Goal: Information Seeking & Learning: Learn about a topic

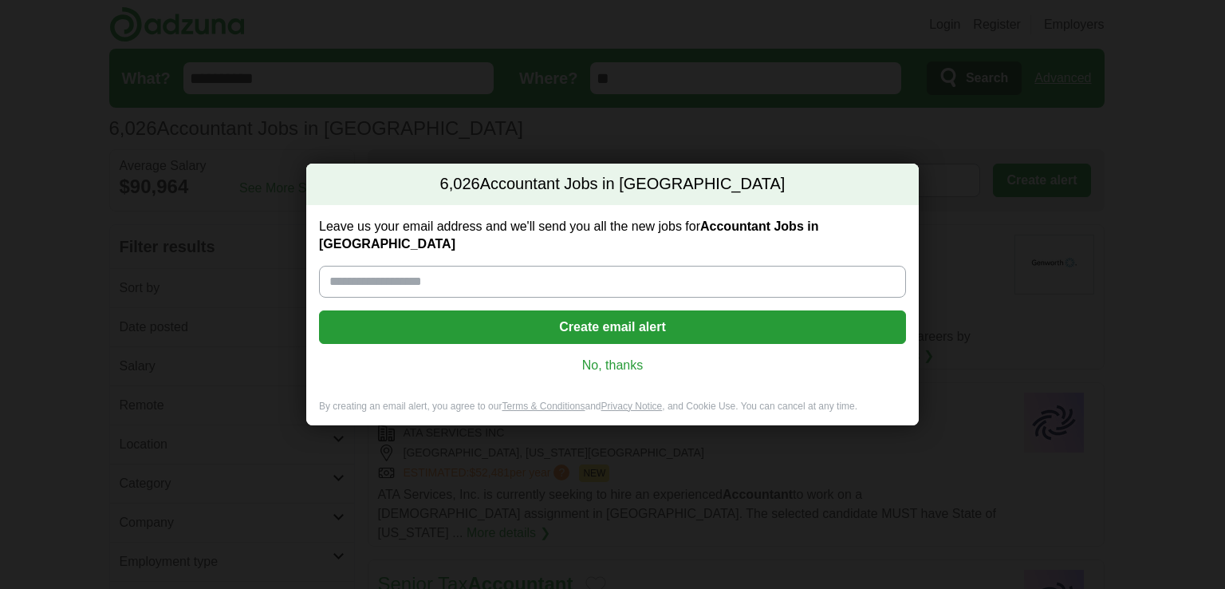
click at [626, 357] on link "No, thanks" at bounding box center [613, 366] width 562 height 18
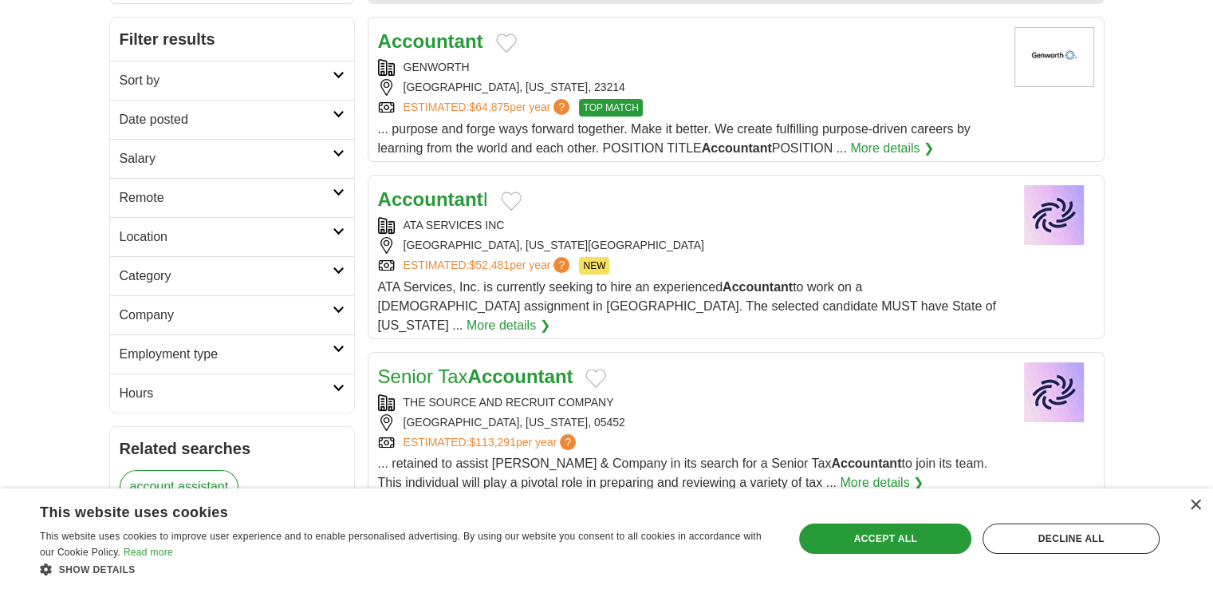
scroll to position [212, 0]
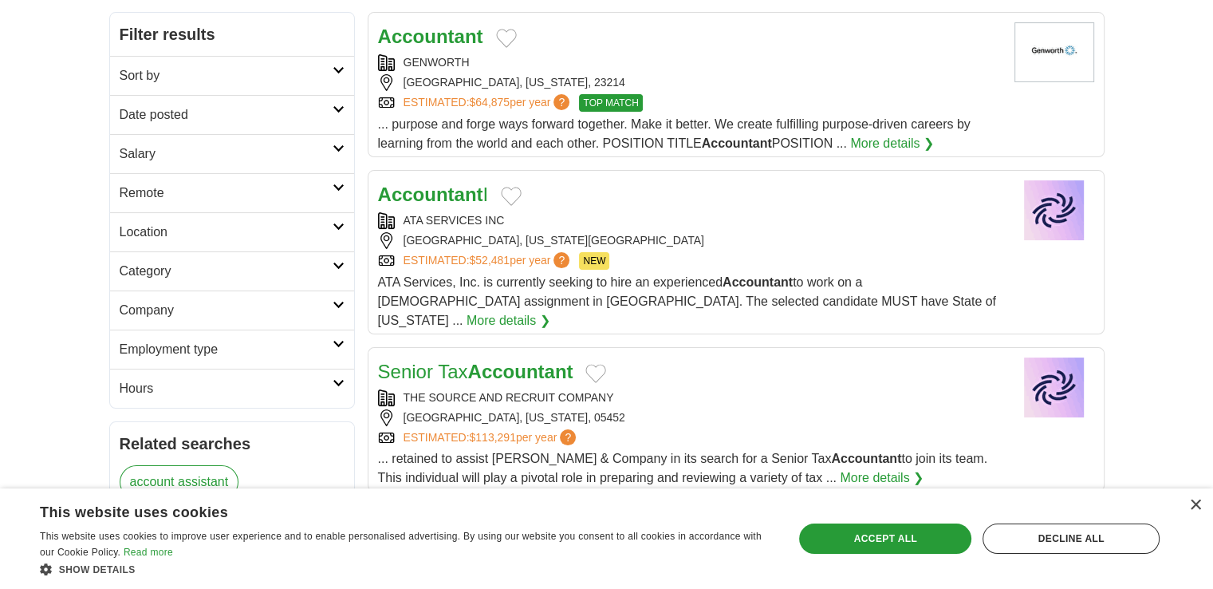
click at [284, 386] on h2 "Hours" at bounding box center [226, 388] width 213 height 19
click at [265, 336] on link "Employment type" at bounding box center [232, 348] width 244 height 39
click at [265, 320] on link "Company" at bounding box center [232, 309] width 244 height 39
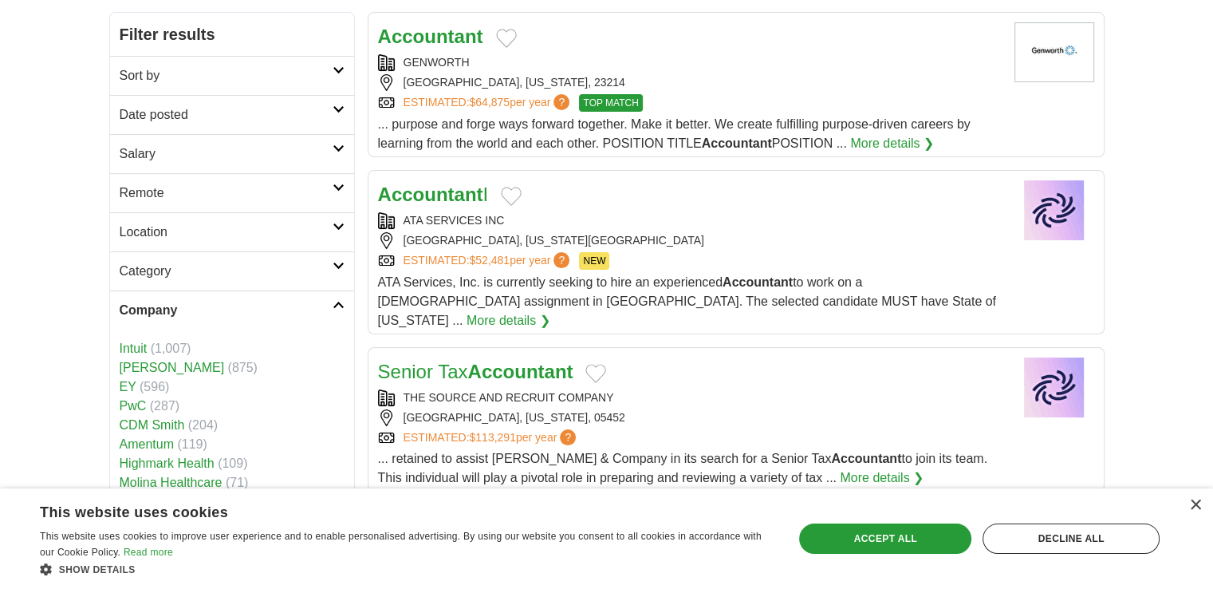
scroll to position [319, 0]
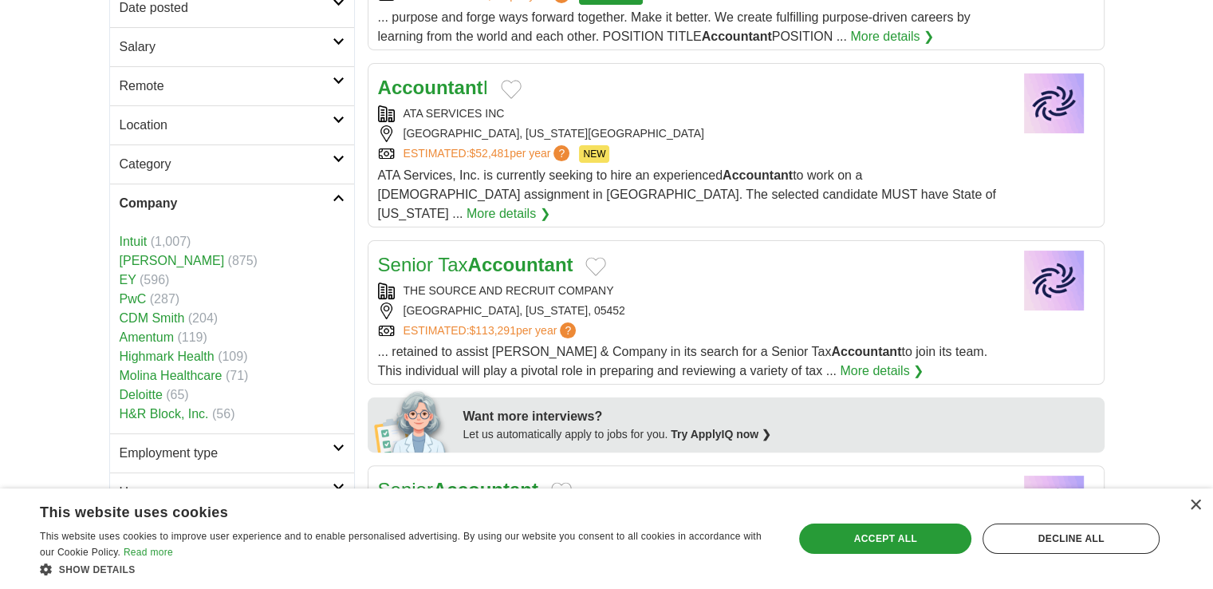
click at [335, 195] on icon at bounding box center [339, 198] width 12 height 8
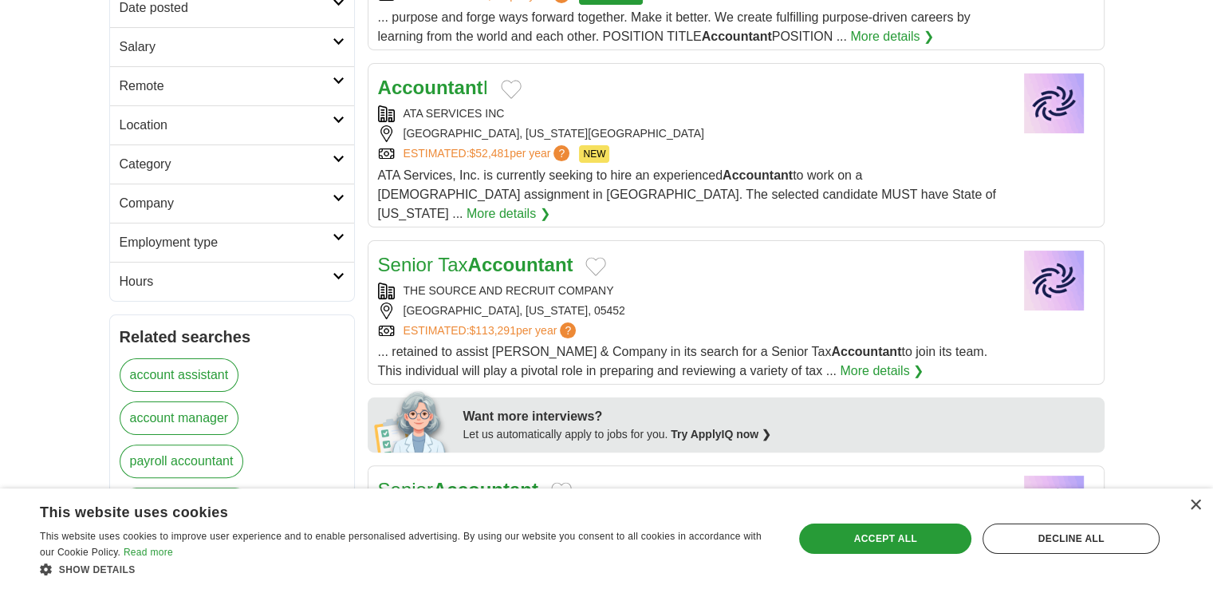
click at [274, 161] on h2 "Category" at bounding box center [226, 164] width 213 height 19
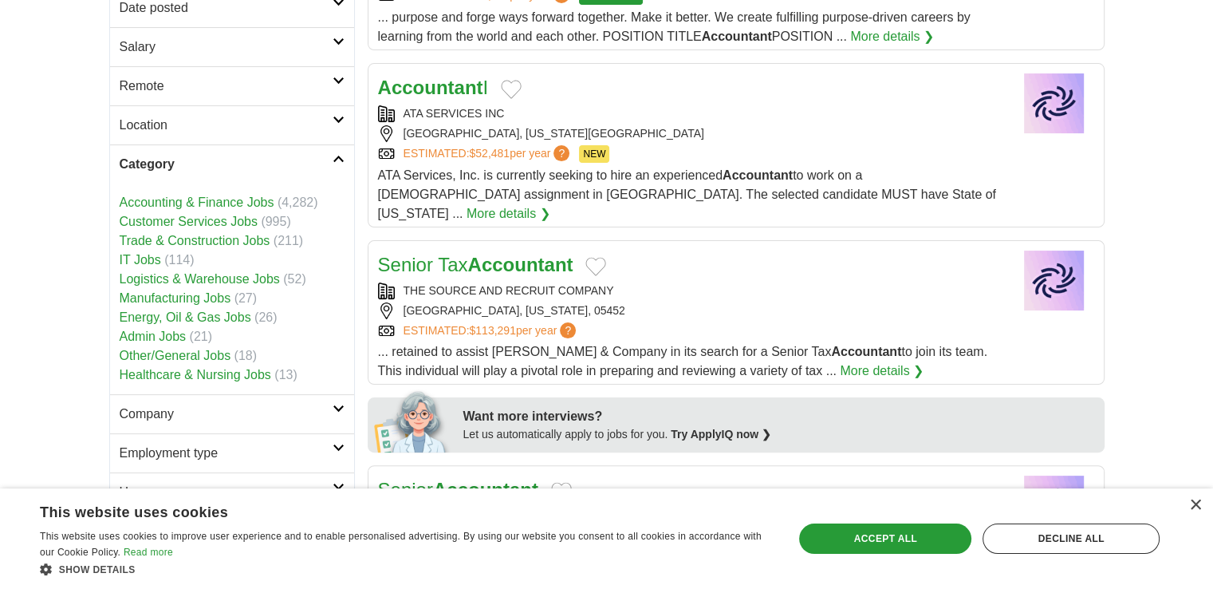
click at [335, 155] on icon at bounding box center [339, 159] width 12 height 8
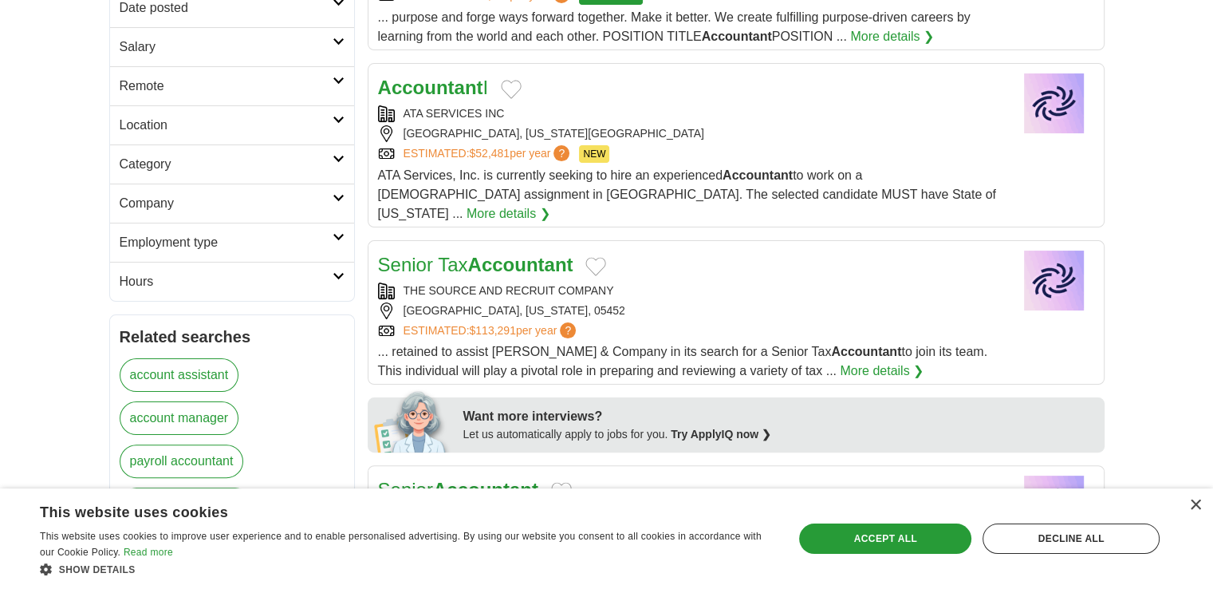
click at [339, 116] on icon at bounding box center [339, 120] width 12 height 8
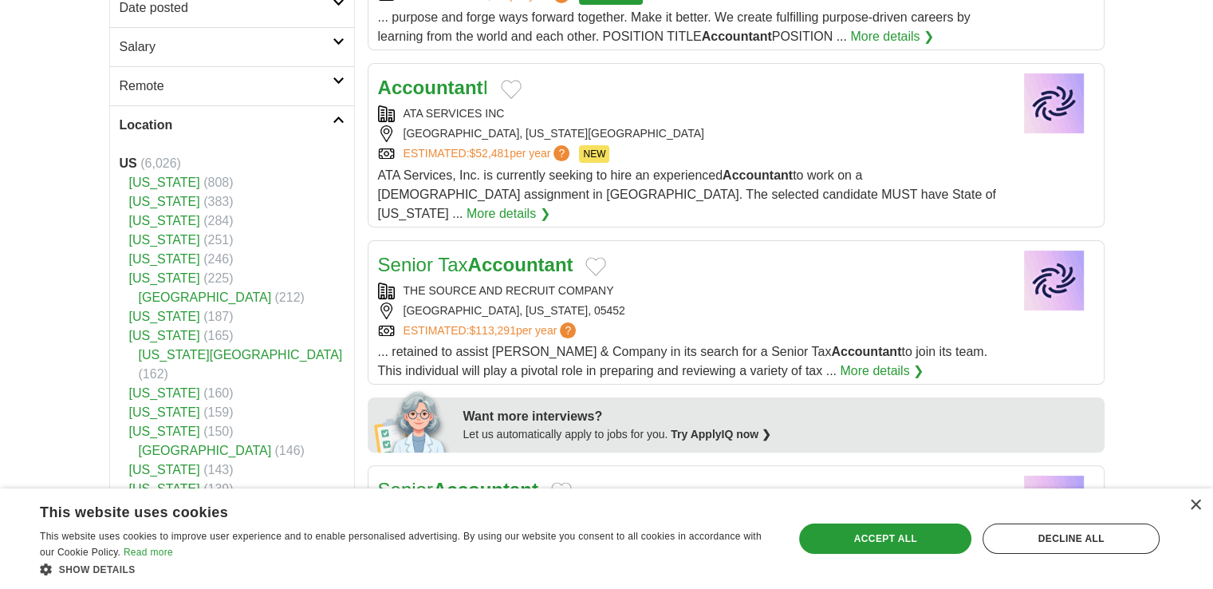
click at [339, 116] on icon at bounding box center [339, 120] width 12 height 8
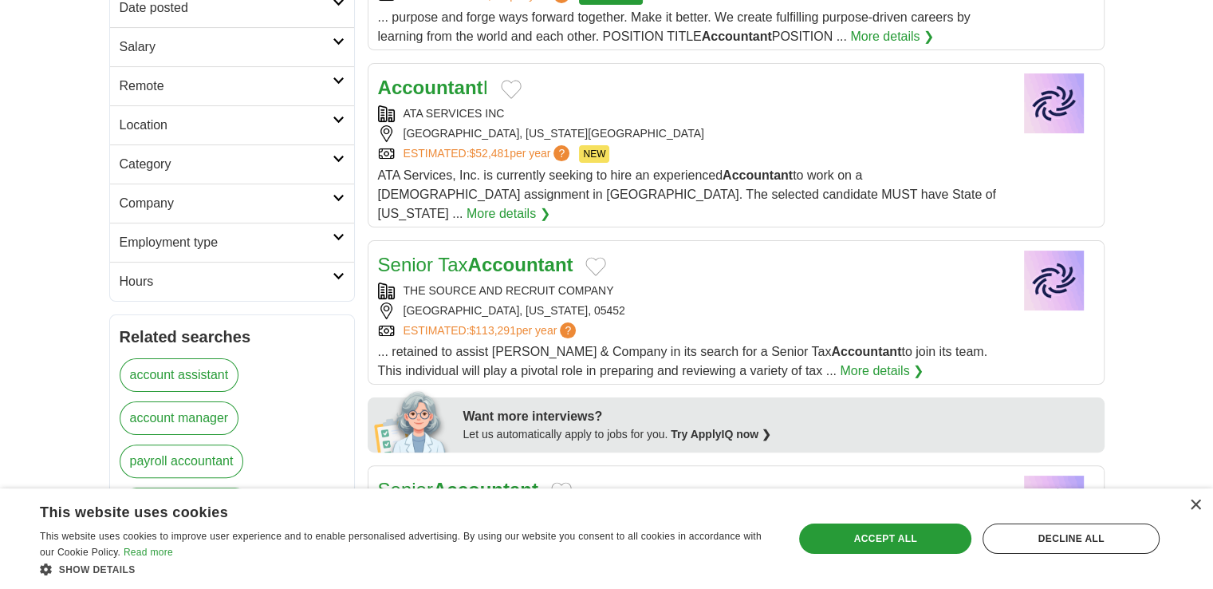
click at [338, 87] on link "Remote" at bounding box center [232, 85] width 244 height 39
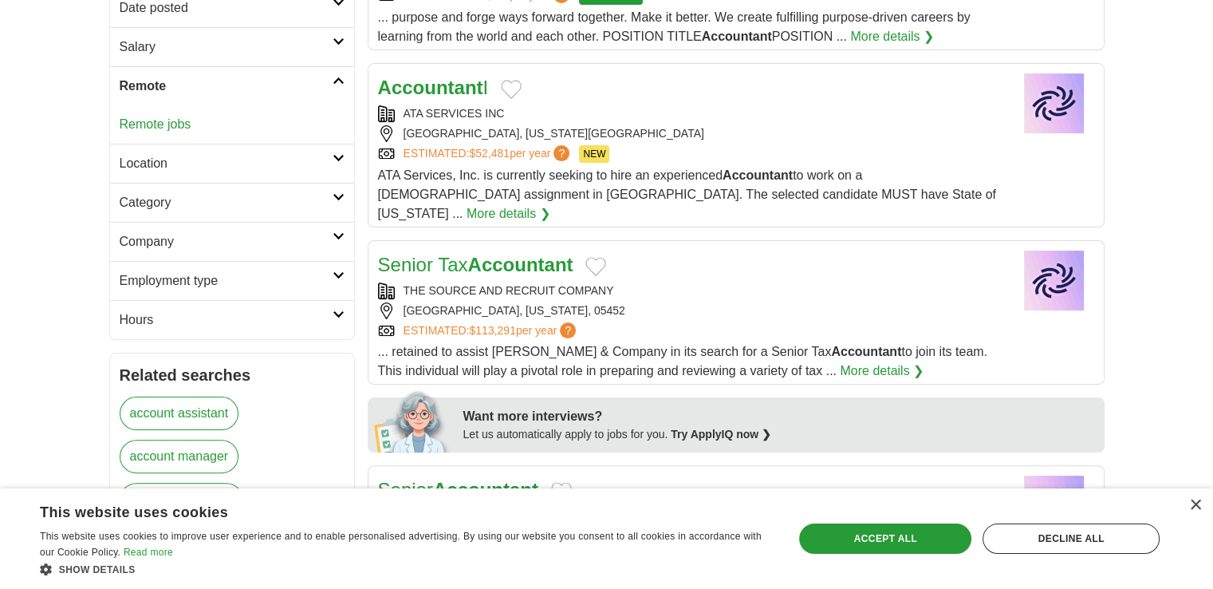
click at [144, 123] on link "Remote jobs" at bounding box center [156, 124] width 72 height 14
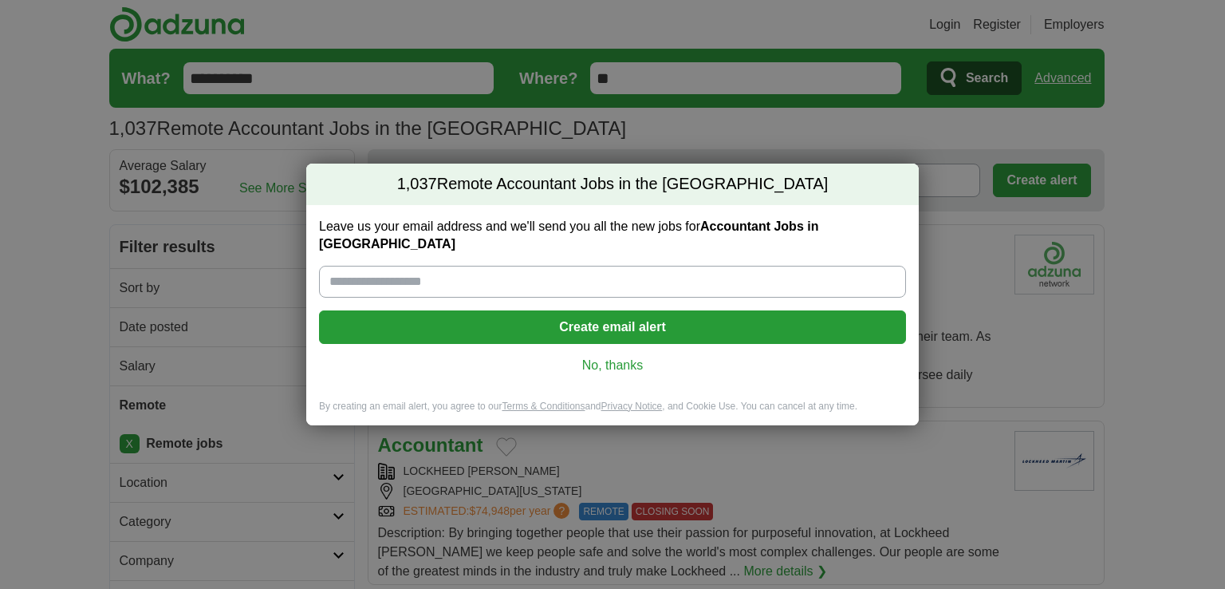
click at [587, 357] on link "No, thanks" at bounding box center [613, 366] width 562 height 18
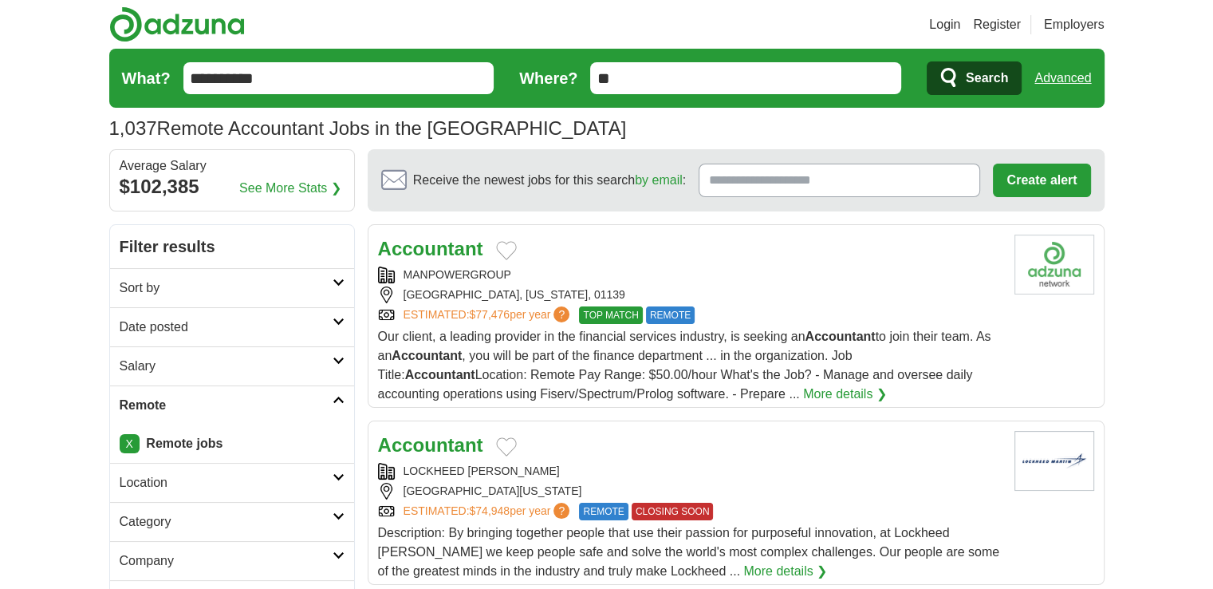
click at [341, 313] on link "Date posted" at bounding box center [232, 326] width 244 height 39
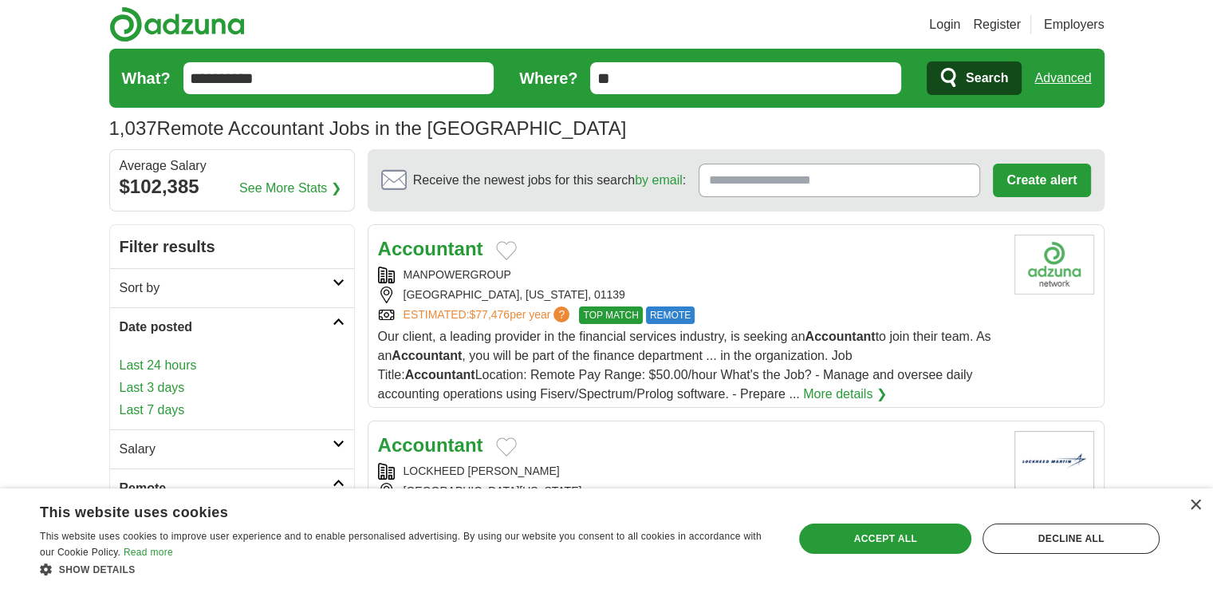
click at [201, 357] on link "Last 24 hours" at bounding box center [232, 365] width 225 height 19
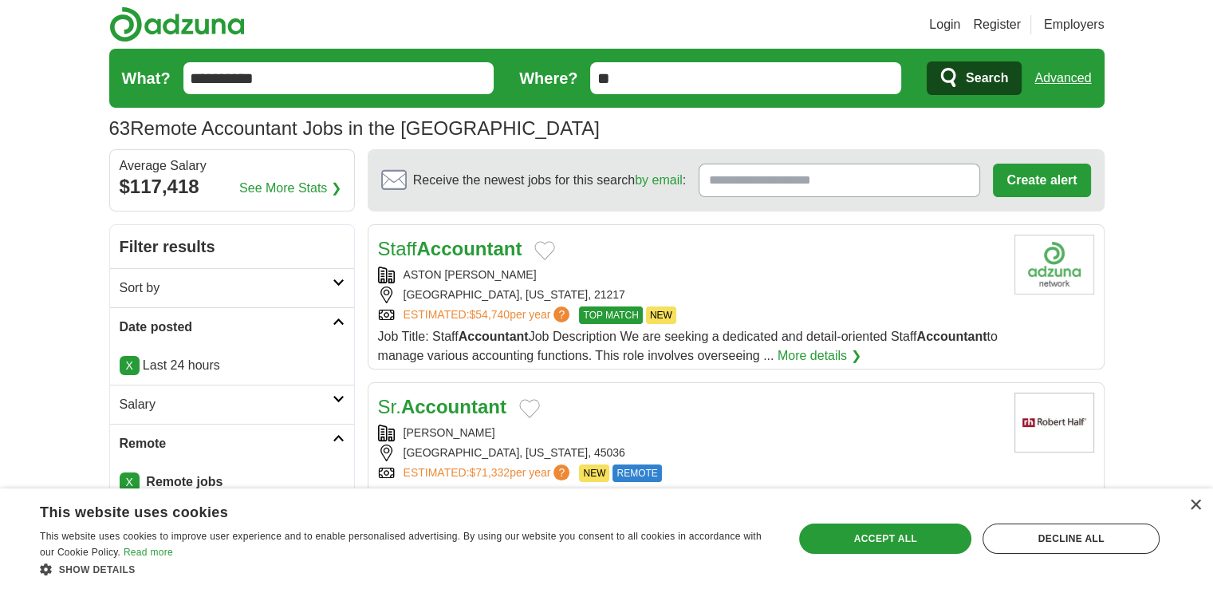
scroll to position [106, 0]
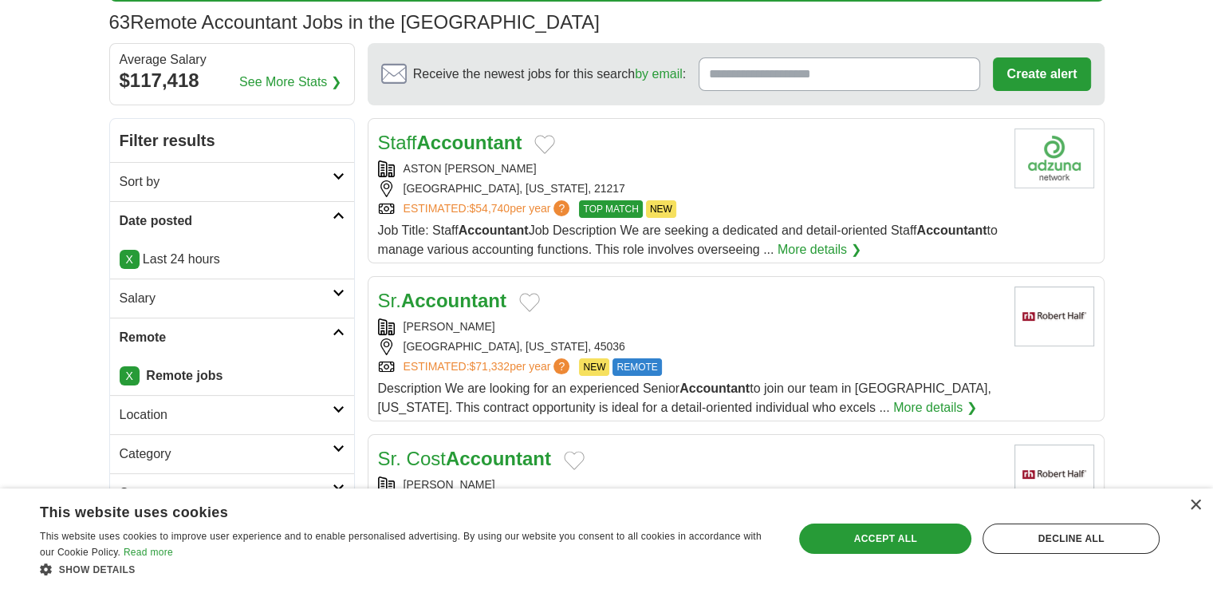
click at [234, 189] on h2 "Sort by" at bounding box center [226, 181] width 213 height 19
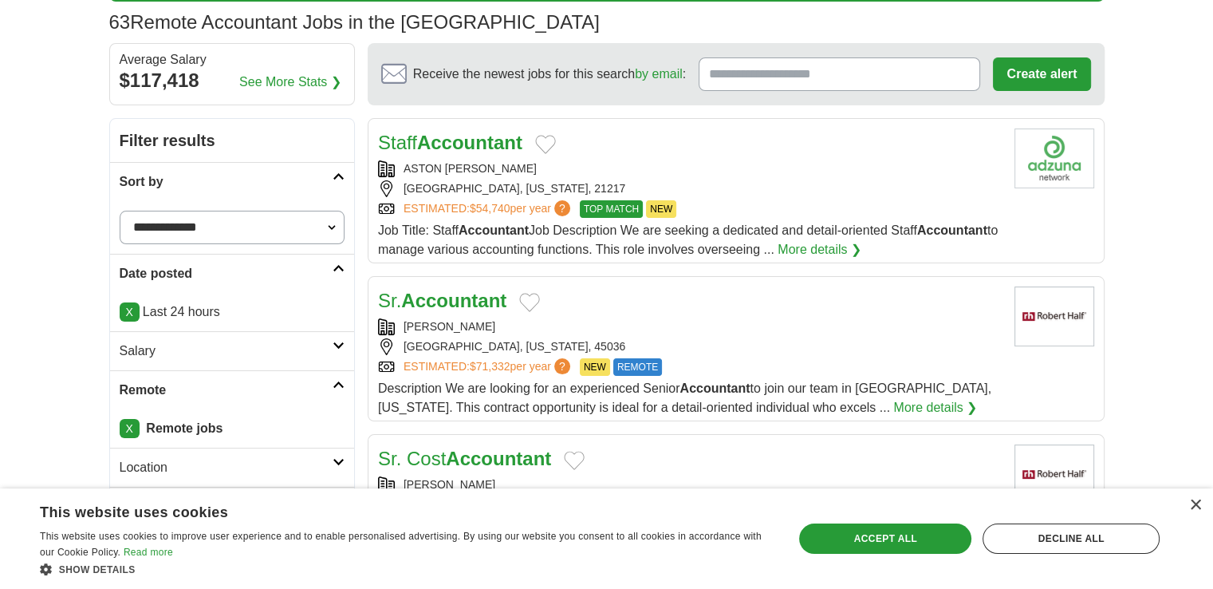
click at [234, 189] on h2 "Sort by" at bounding box center [226, 181] width 213 height 19
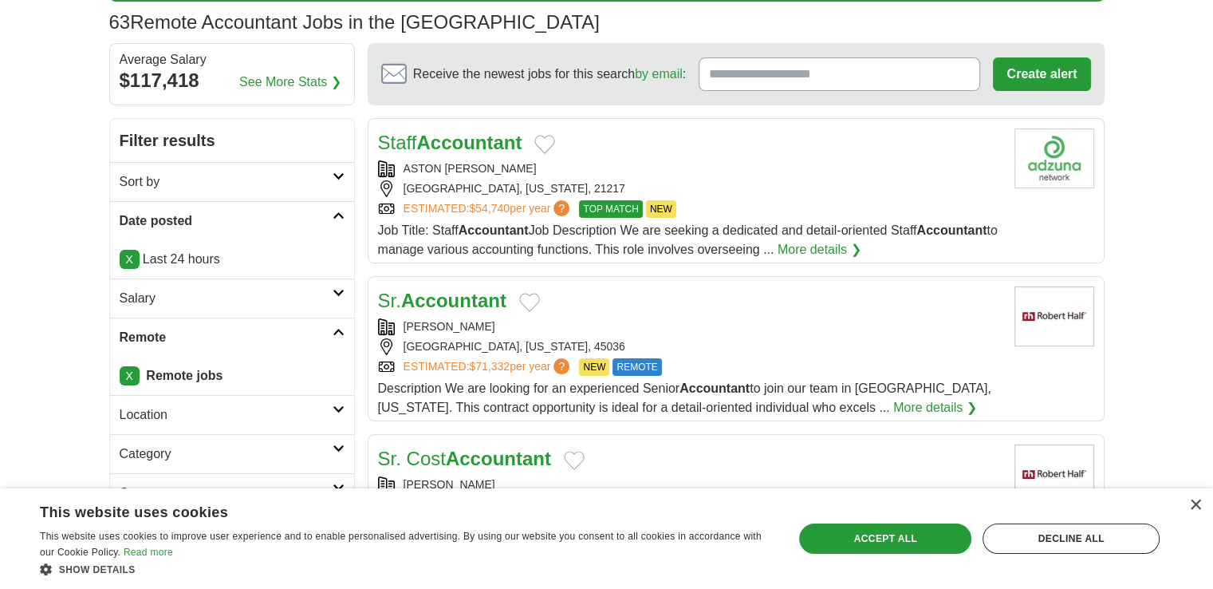
click at [234, 189] on h2 "Sort by" at bounding box center [226, 181] width 213 height 19
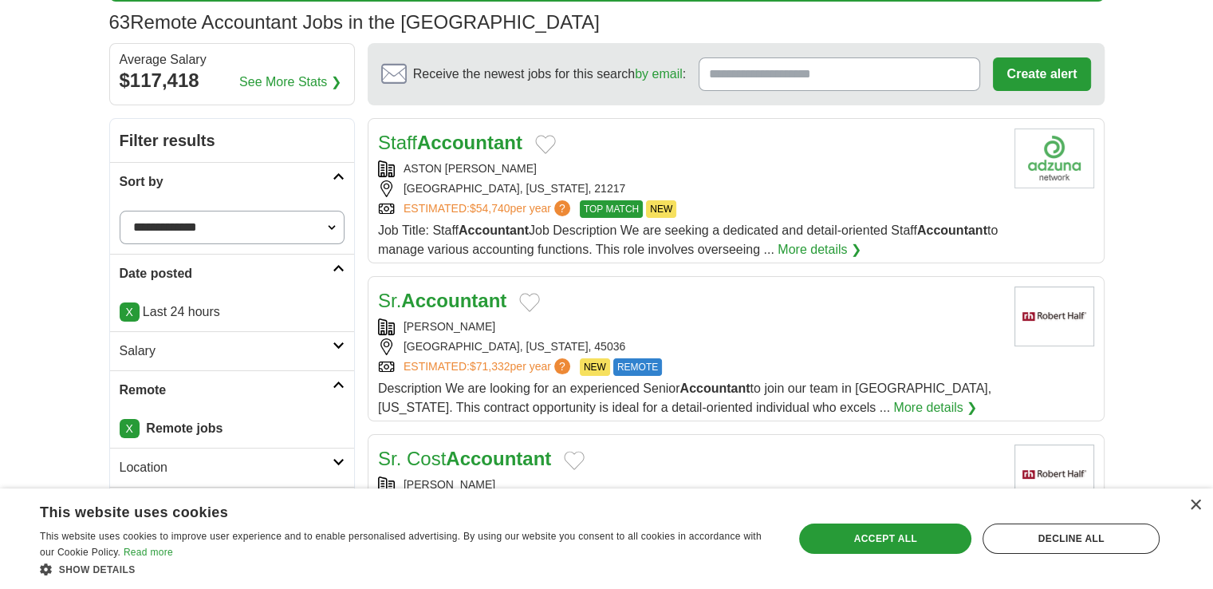
click at [246, 226] on select "**********" at bounding box center [232, 228] width 225 height 34
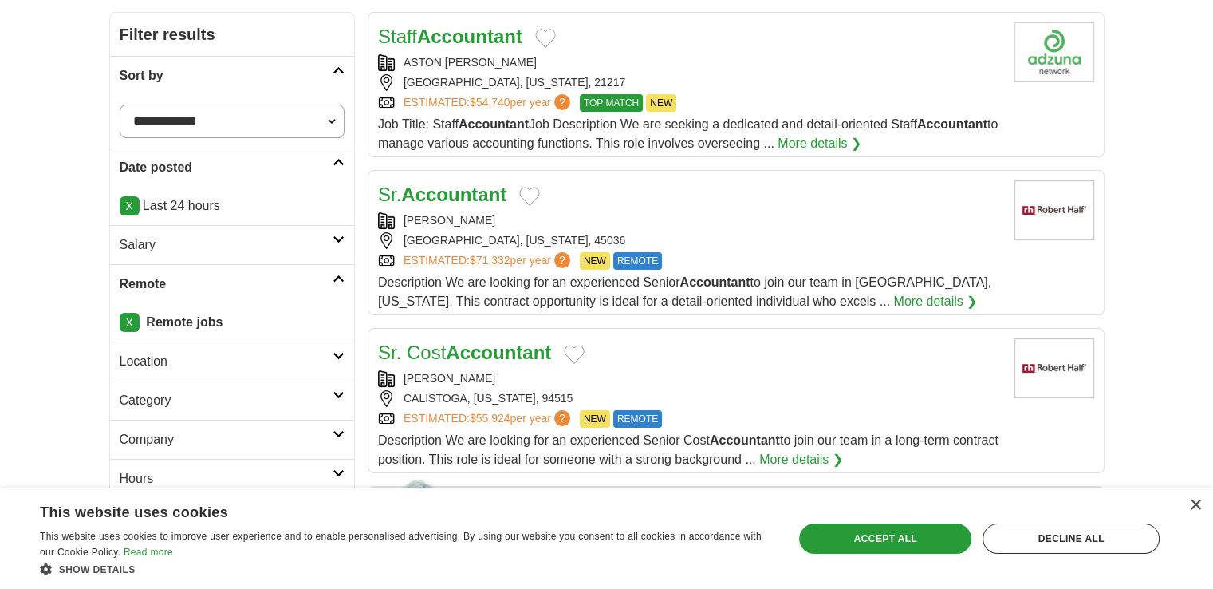
click at [231, 235] on h2 "Salary" at bounding box center [226, 244] width 213 height 19
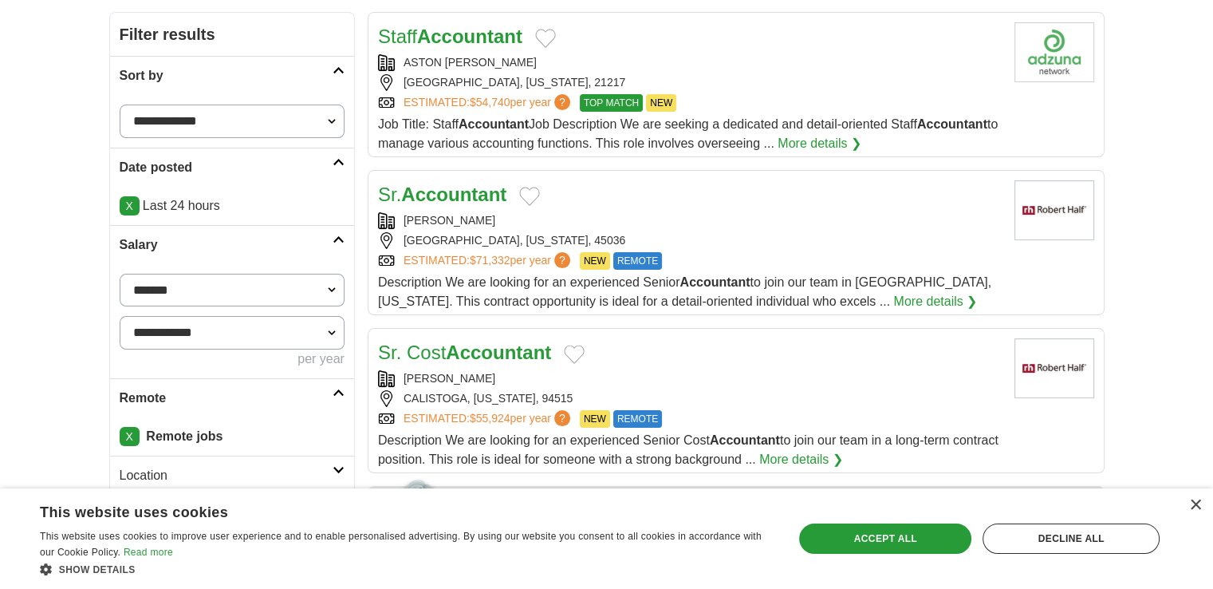
click at [231, 235] on h2 "Salary" at bounding box center [226, 244] width 213 height 19
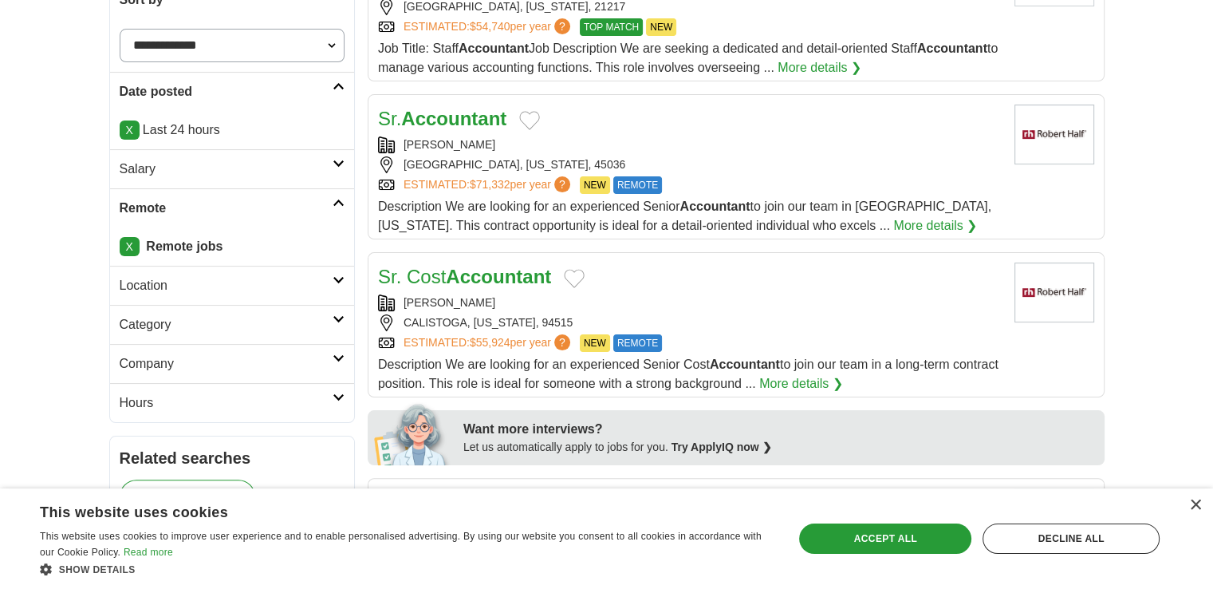
scroll to position [319, 0]
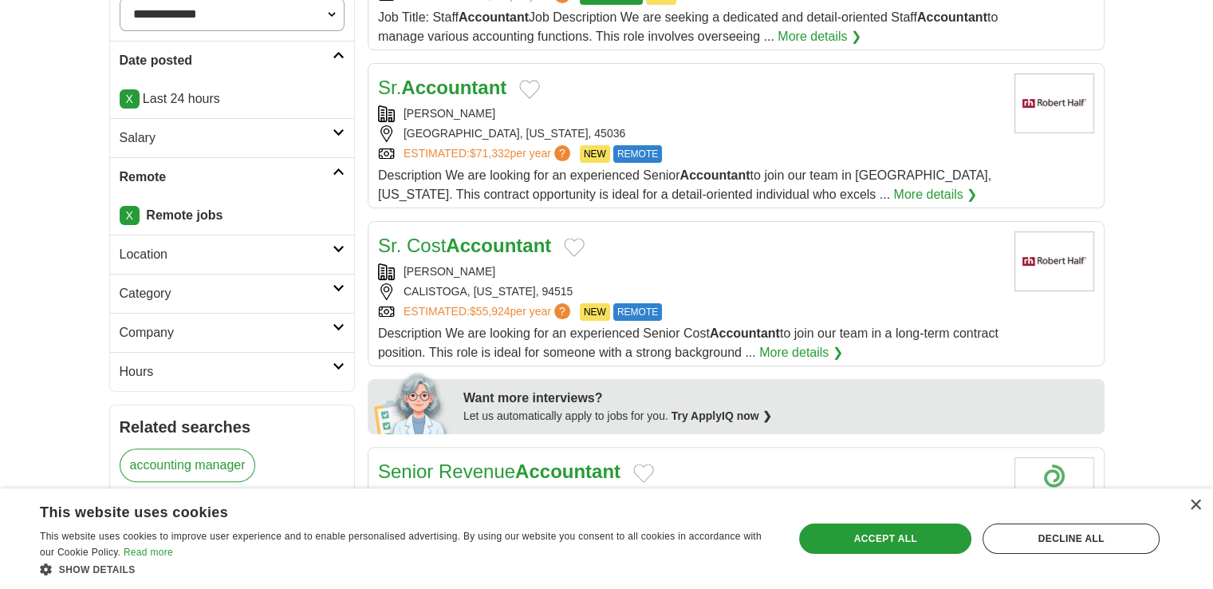
click at [213, 251] on h2 "Location" at bounding box center [226, 254] width 213 height 19
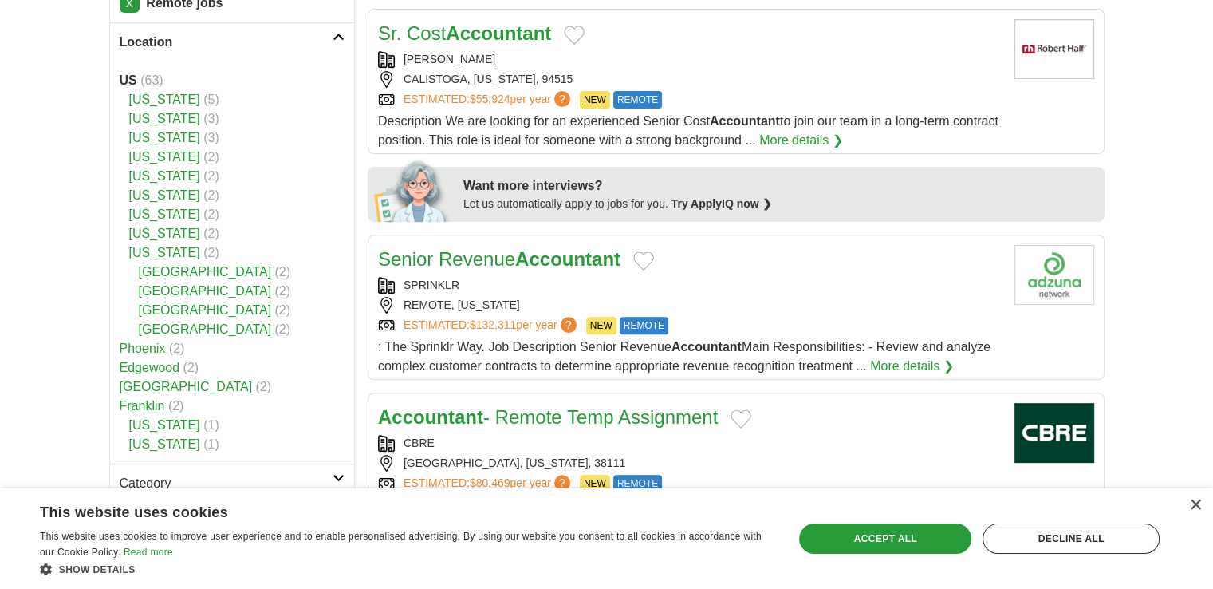
scroll to position [425, 0]
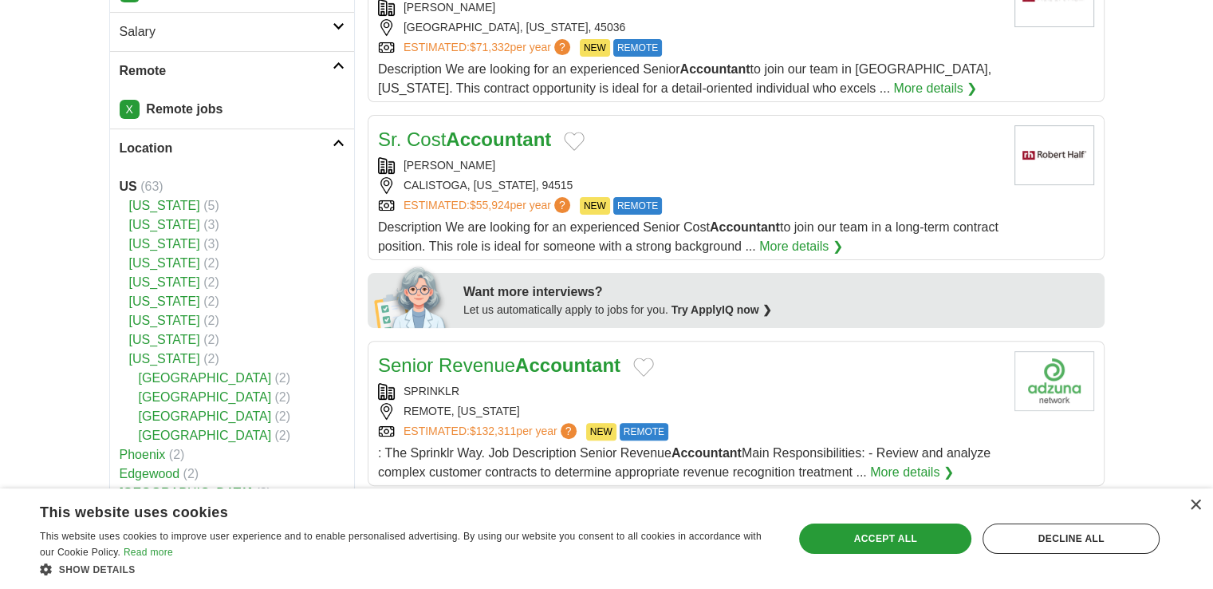
click at [296, 144] on h2 "Location" at bounding box center [226, 148] width 213 height 19
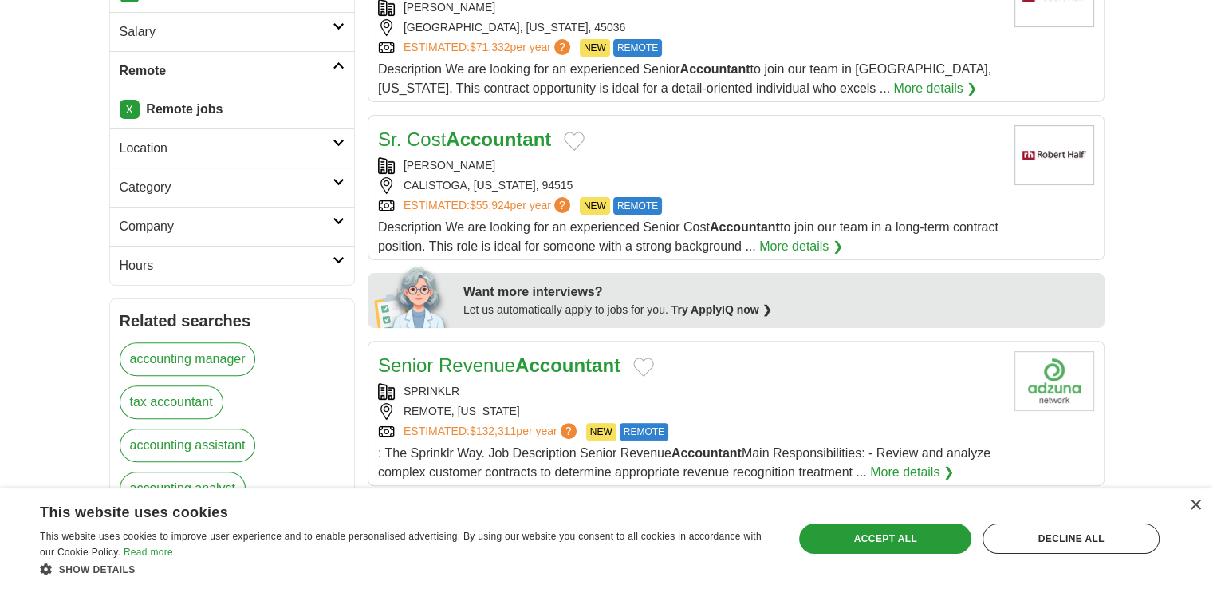
click at [290, 221] on h2 "Company" at bounding box center [226, 226] width 213 height 19
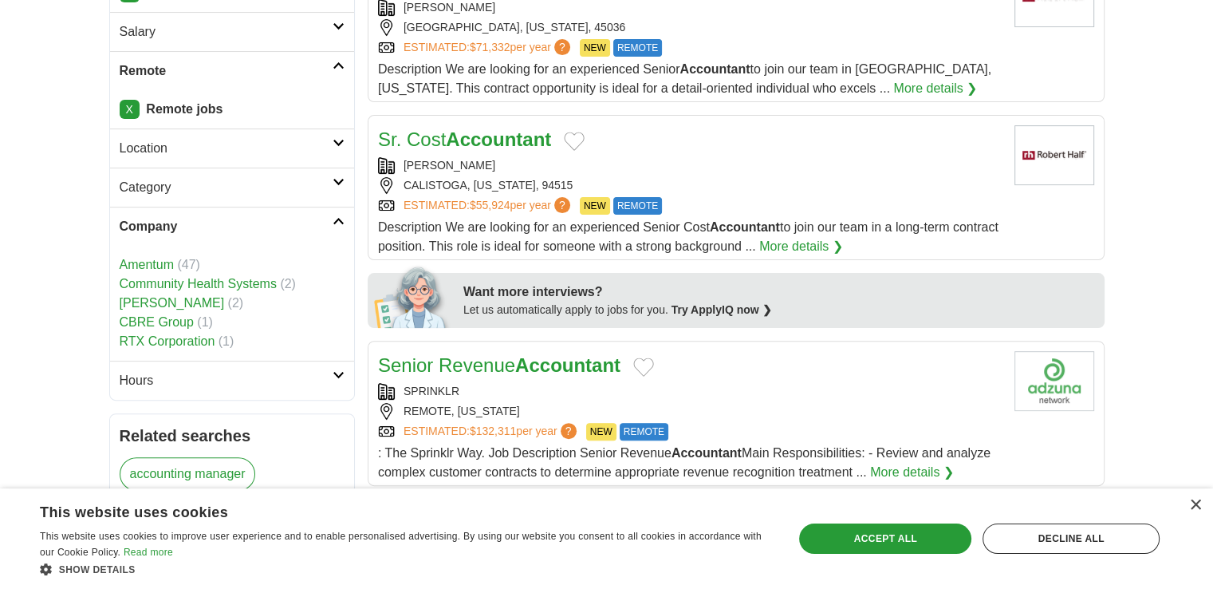
click at [290, 221] on h2 "Company" at bounding box center [226, 226] width 213 height 19
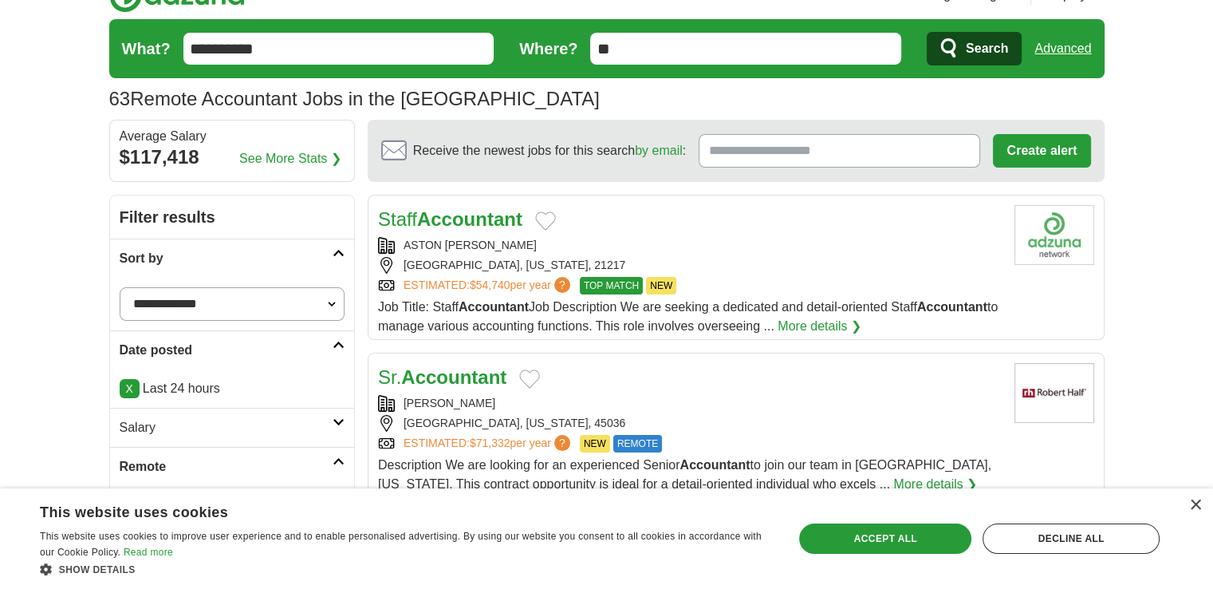
scroll to position [0, 0]
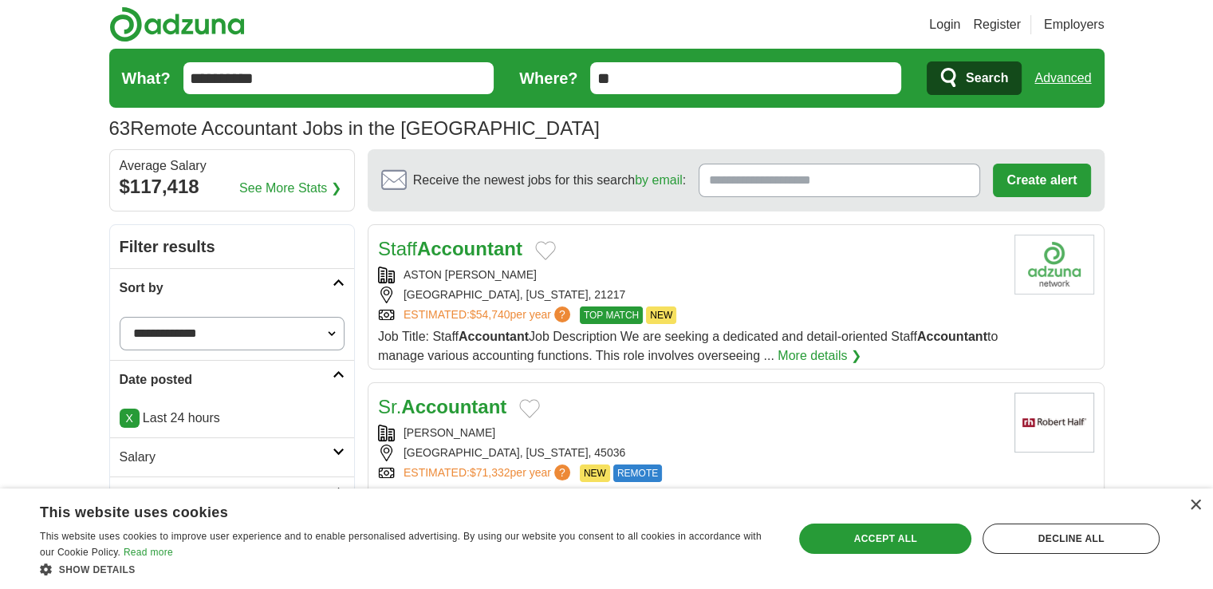
click at [1063, 78] on link "Advanced" at bounding box center [1063, 78] width 57 height 32
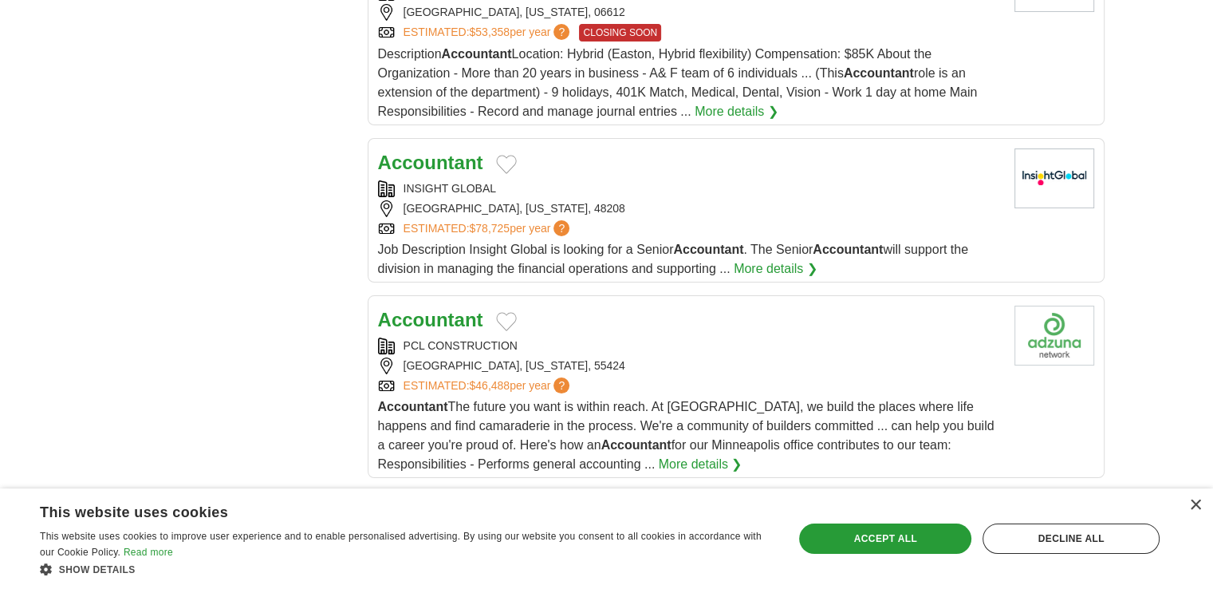
scroll to position [5744, 0]
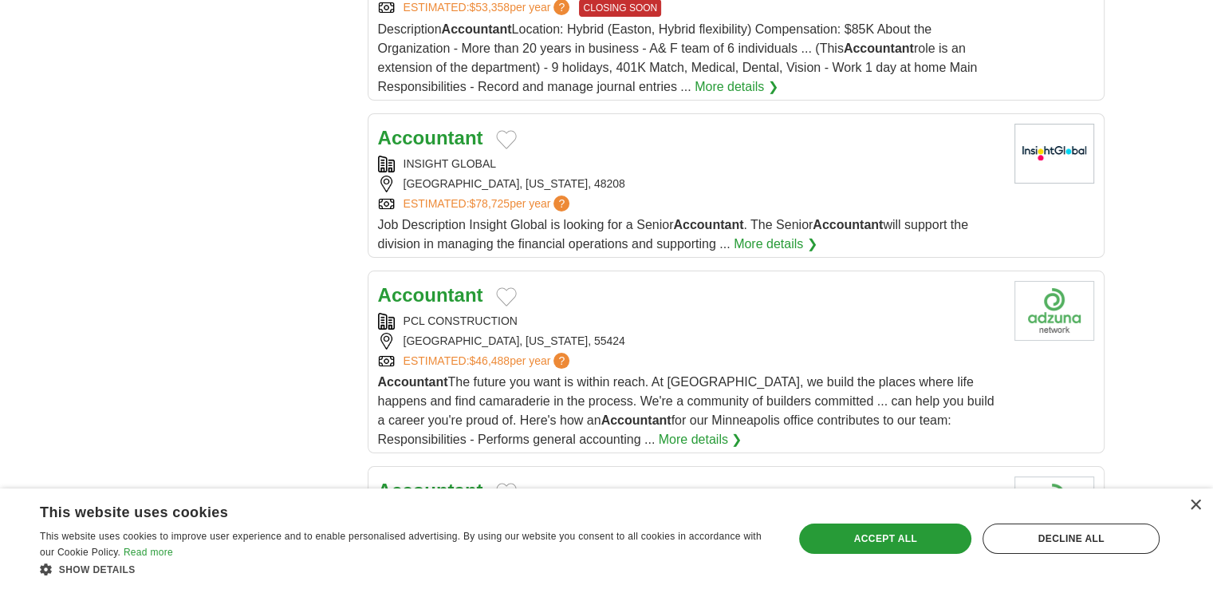
click at [1198, 494] on div "× This website uses cookies This website uses cookies to improve user experienc…" at bounding box center [606, 538] width 1213 height 101
click at [1198, 508] on div "×" at bounding box center [1196, 505] width 12 height 12
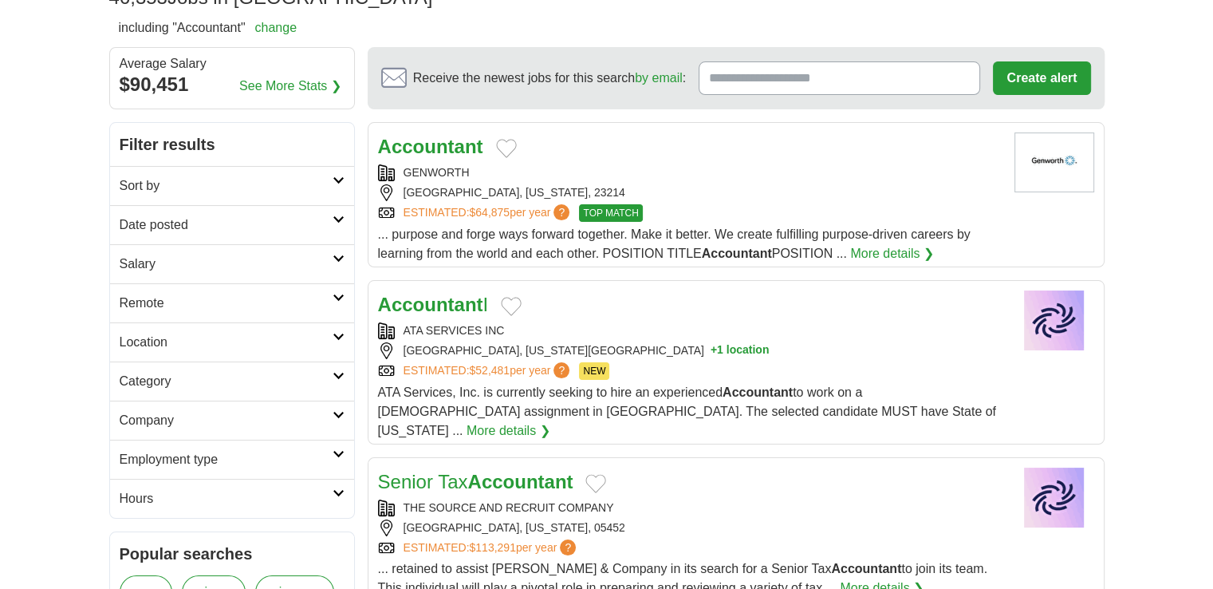
scroll to position [0, 0]
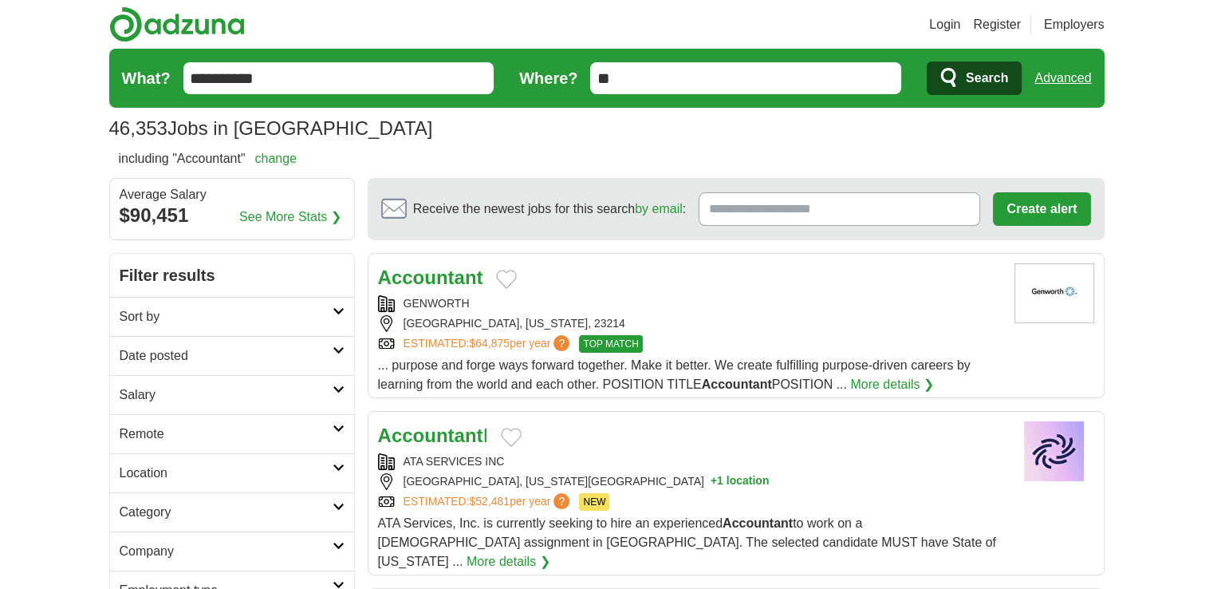
click at [322, 301] on link "Sort by" at bounding box center [232, 316] width 244 height 39
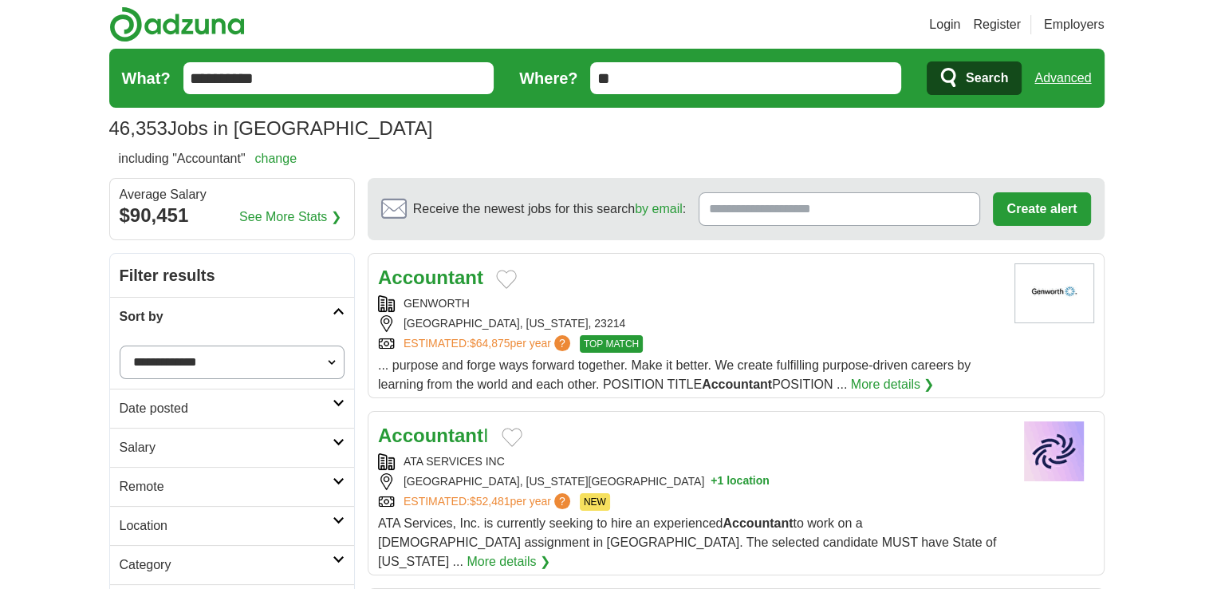
click at [322, 301] on link "Sort by" at bounding box center [232, 316] width 244 height 39
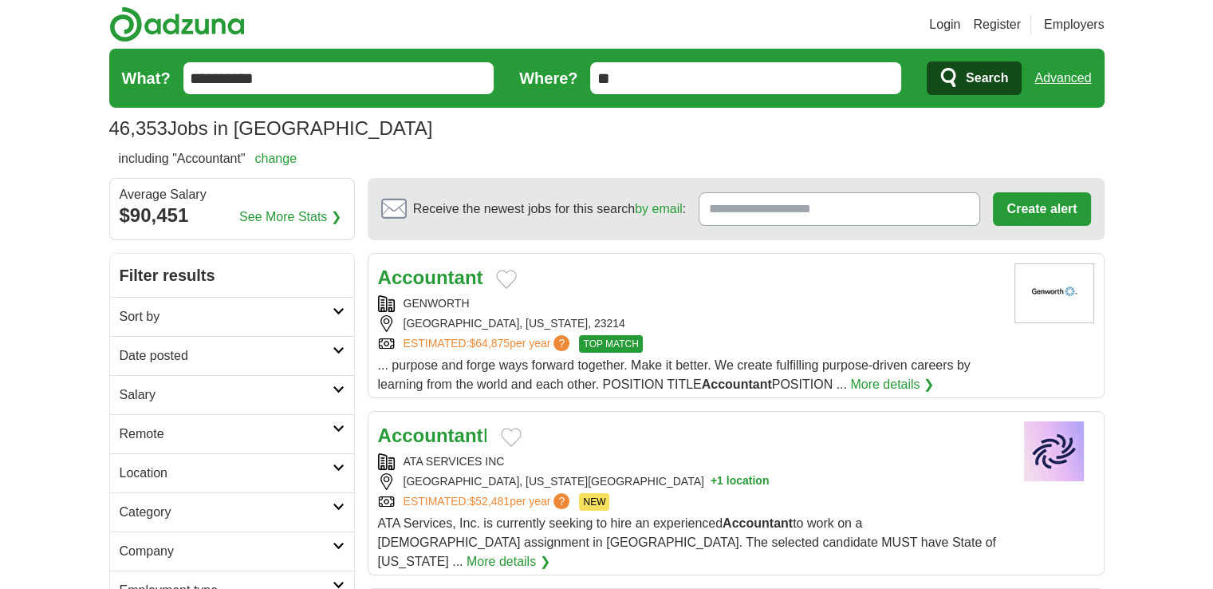
click at [329, 363] on h2 "Date posted" at bounding box center [226, 355] width 213 height 19
click at [178, 390] on link "Last 24 hours" at bounding box center [232, 394] width 225 height 19
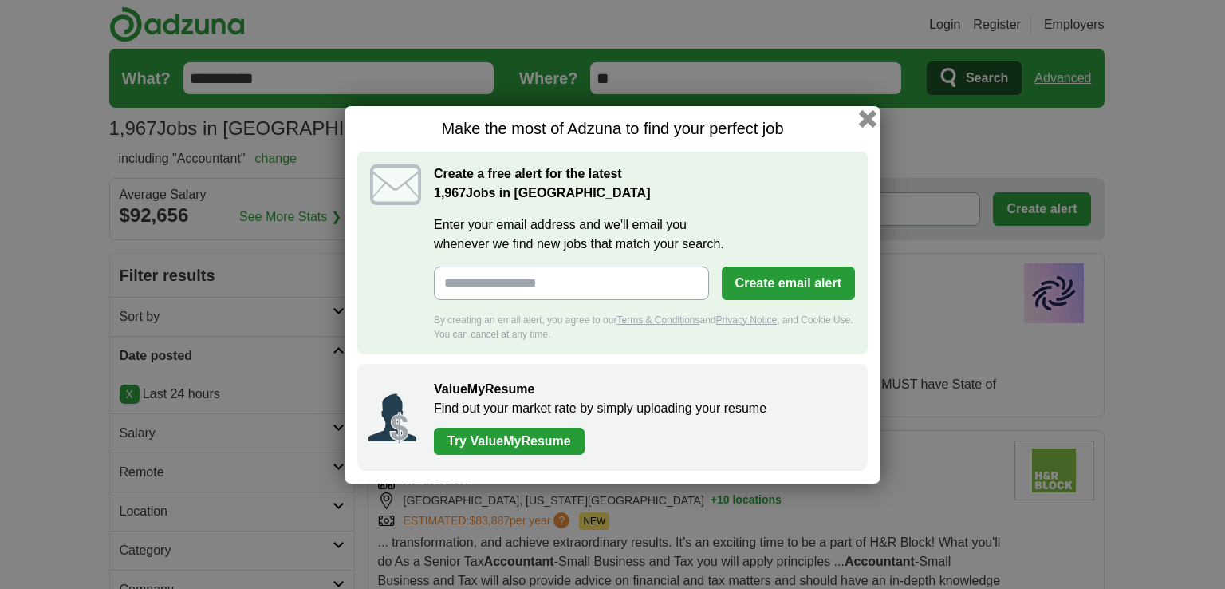
click at [865, 118] on button "button" at bounding box center [868, 118] width 18 height 18
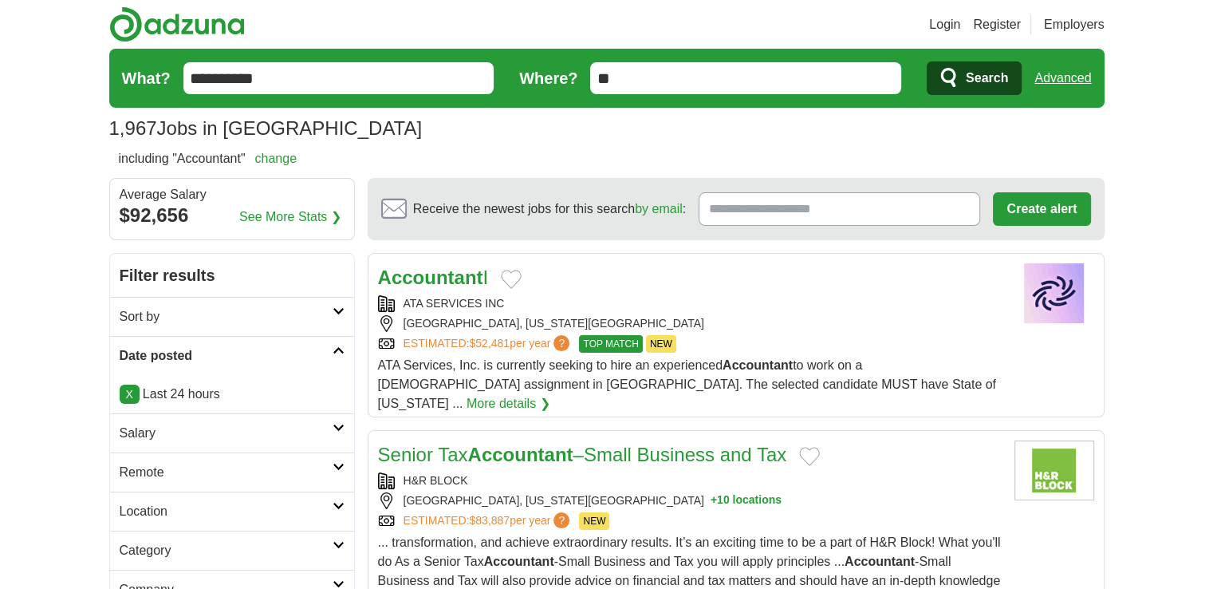
click at [168, 475] on h2 "Remote" at bounding box center [226, 472] width 213 height 19
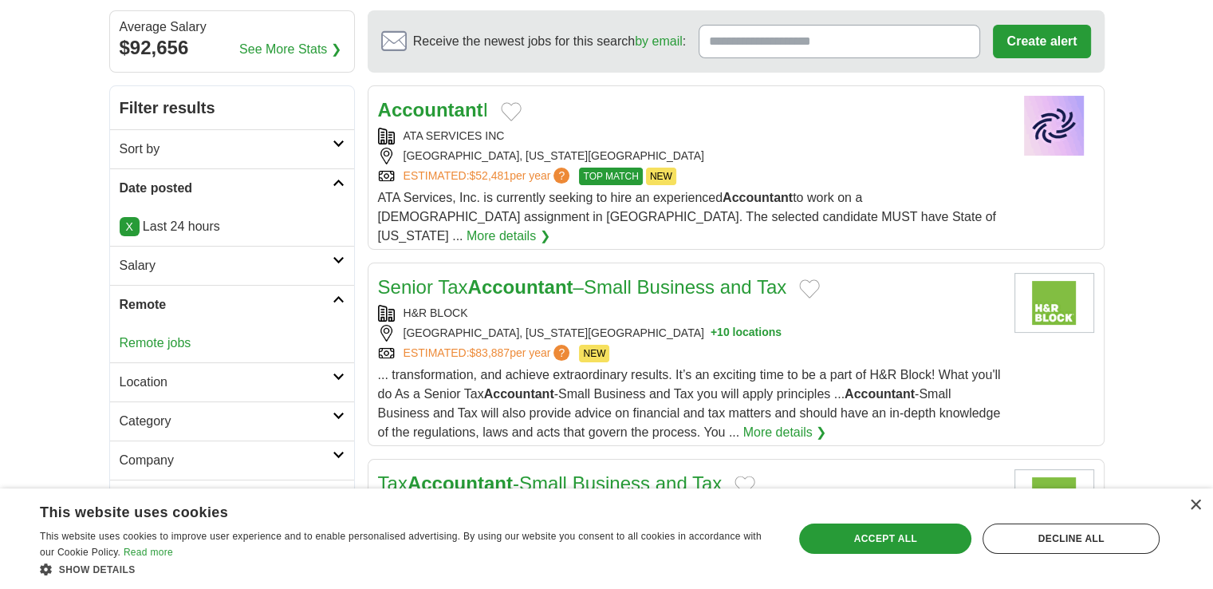
scroll to position [212, 0]
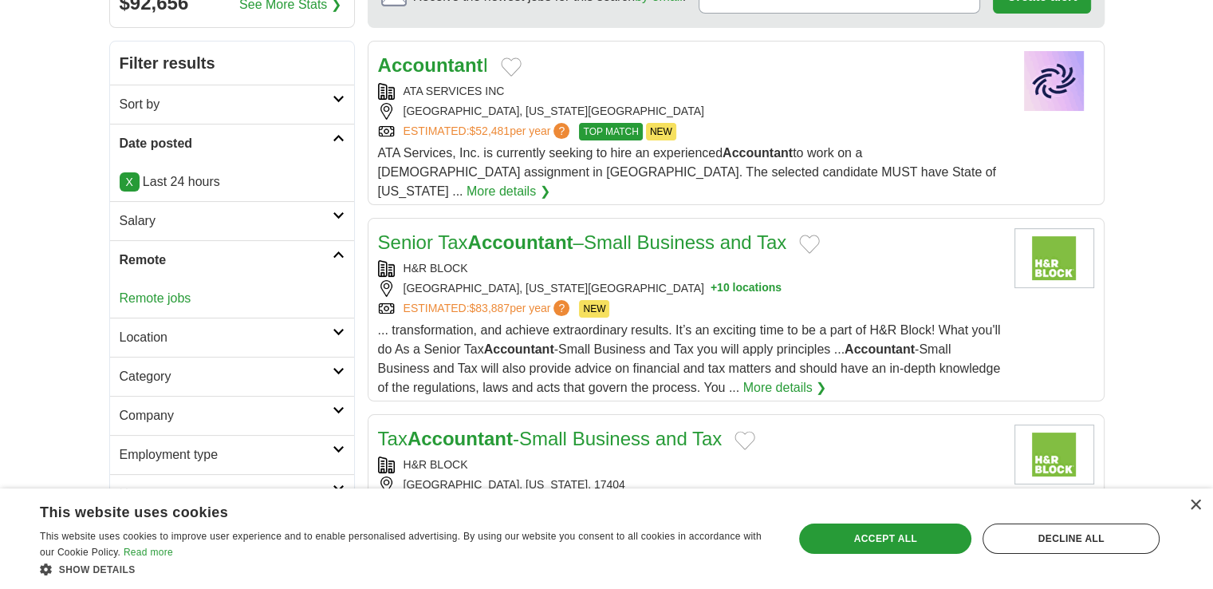
click at [181, 310] on div "Remote jobs" at bounding box center [232, 298] width 244 height 38
click at [181, 302] on link "Remote jobs" at bounding box center [156, 298] width 72 height 14
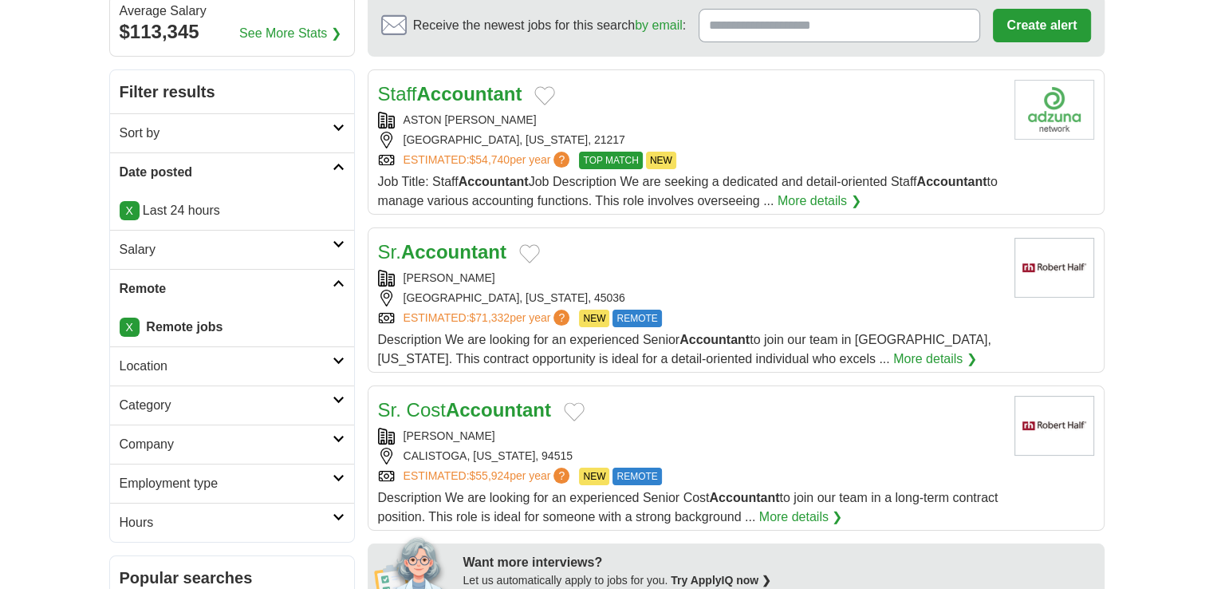
scroll to position [212, 0]
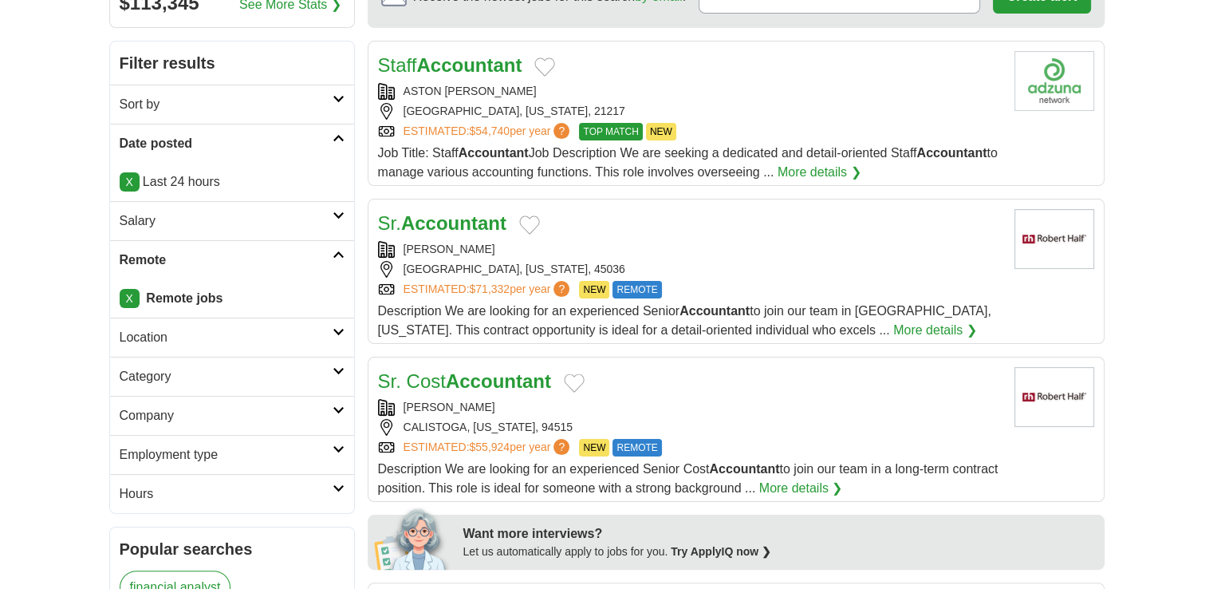
click at [262, 349] on link "Location" at bounding box center [232, 337] width 244 height 39
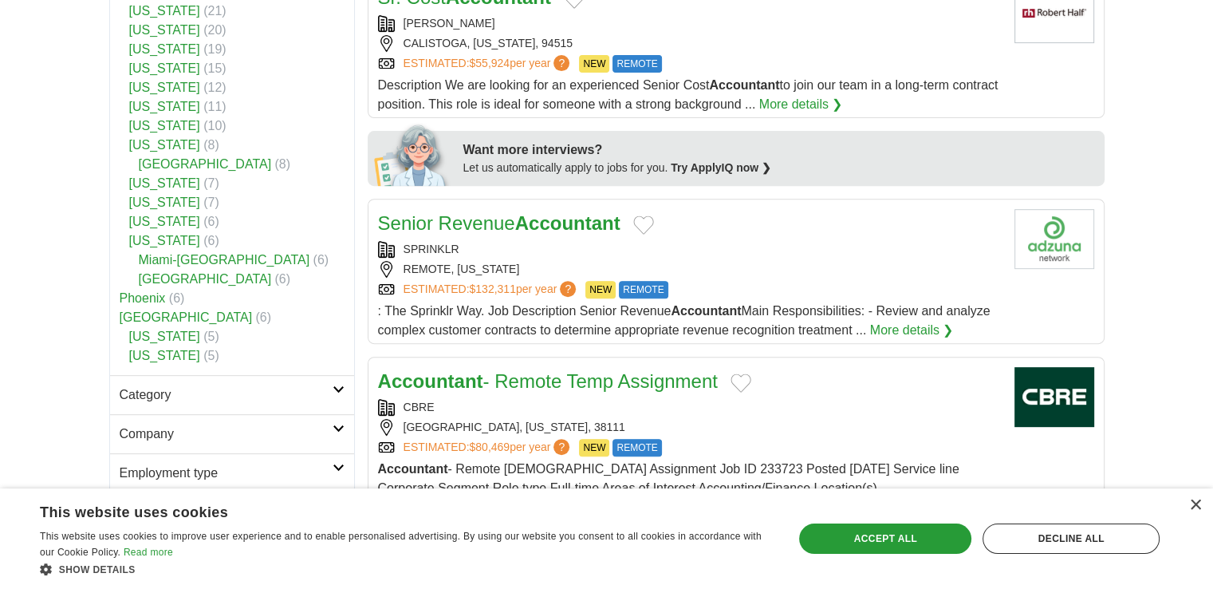
scroll to position [638, 0]
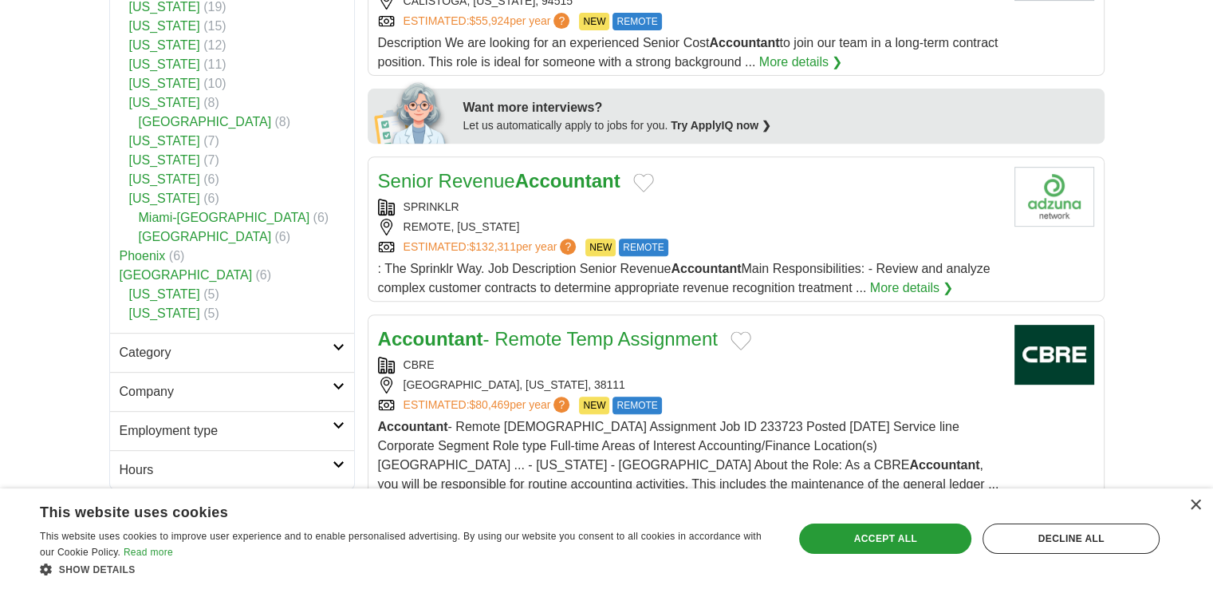
click at [275, 353] on h2 "Category" at bounding box center [226, 352] width 213 height 19
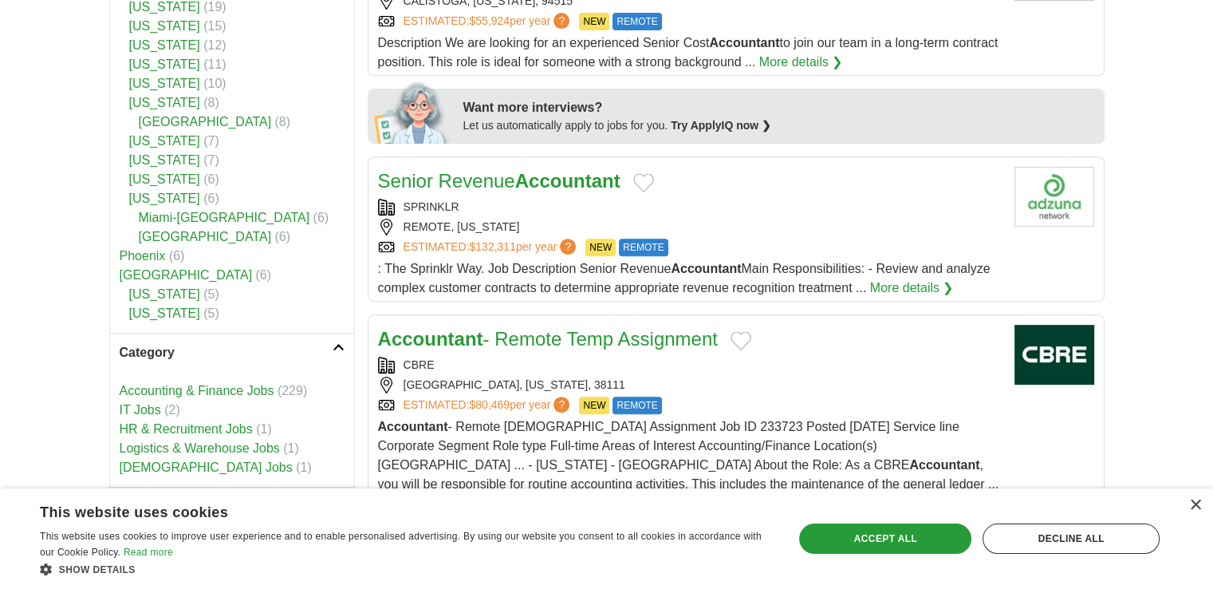
drag, startPoint x: 239, startPoint y: 386, endPoint x: 32, endPoint y: 249, distance: 248.7
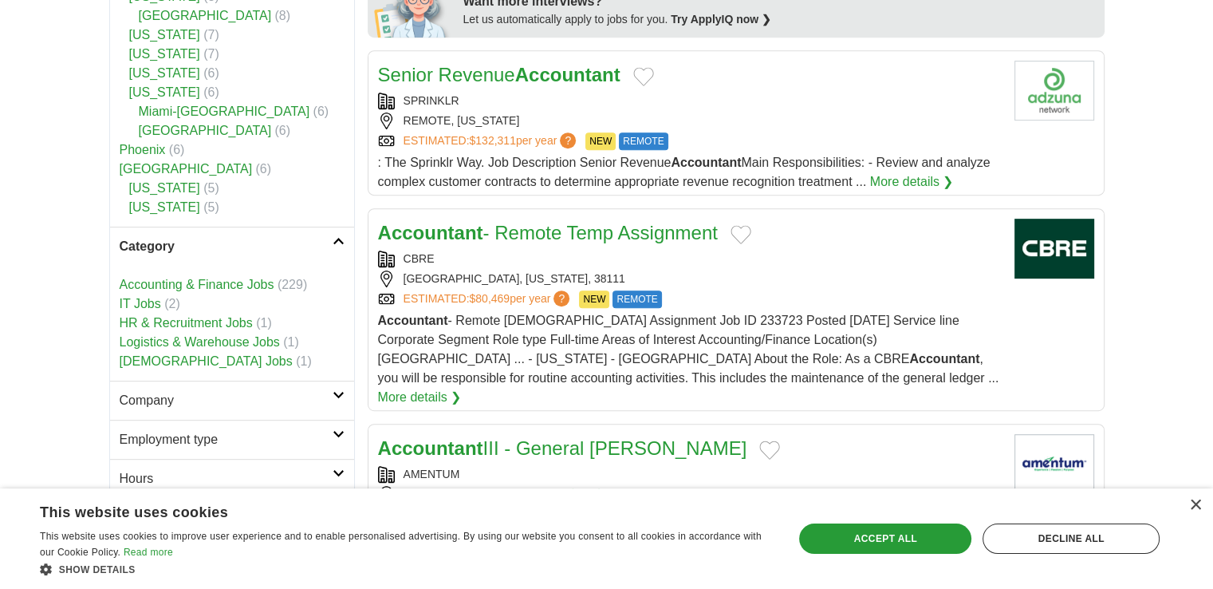
scroll to position [850, 0]
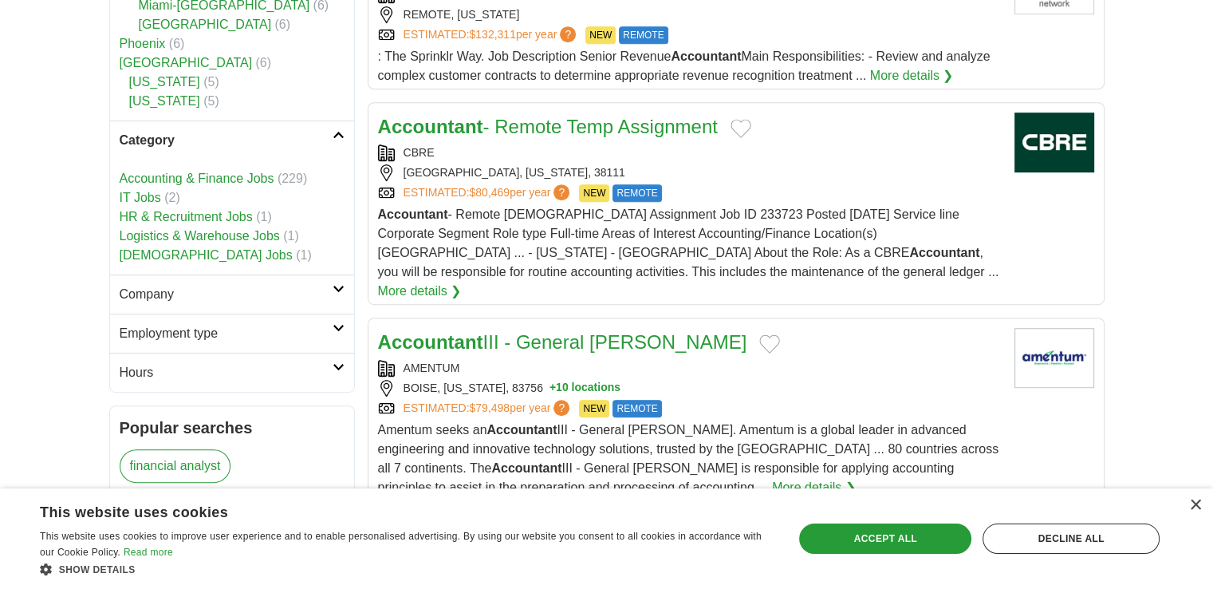
click at [176, 285] on h2 "Company" at bounding box center [226, 294] width 213 height 19
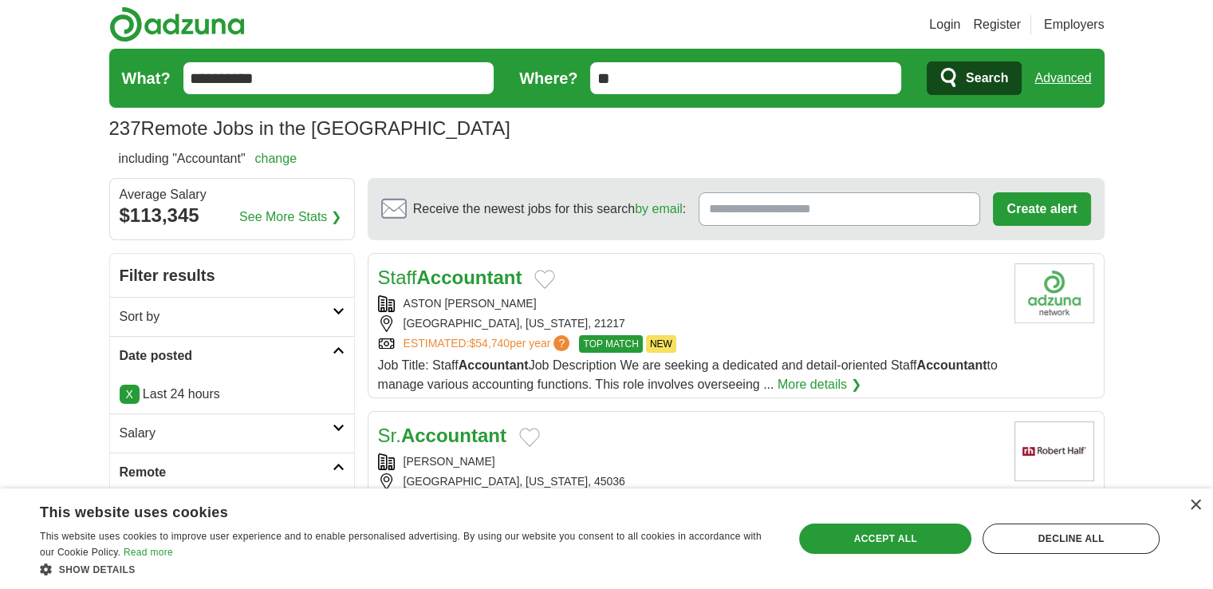
scroll to position [106, 0]
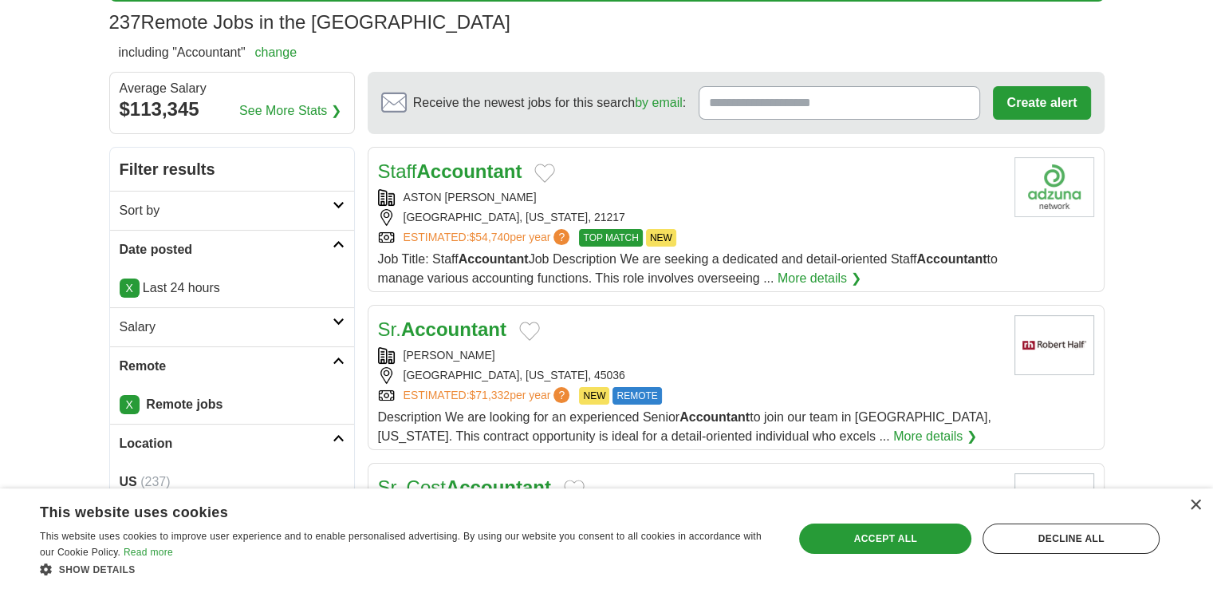
drag, startPoint x: 453, startPoint y: 187, endPoint x: 434, endPoint y: 168, distance: 27.1
